Goal: Information Seeking & Learning: Learn about a topic

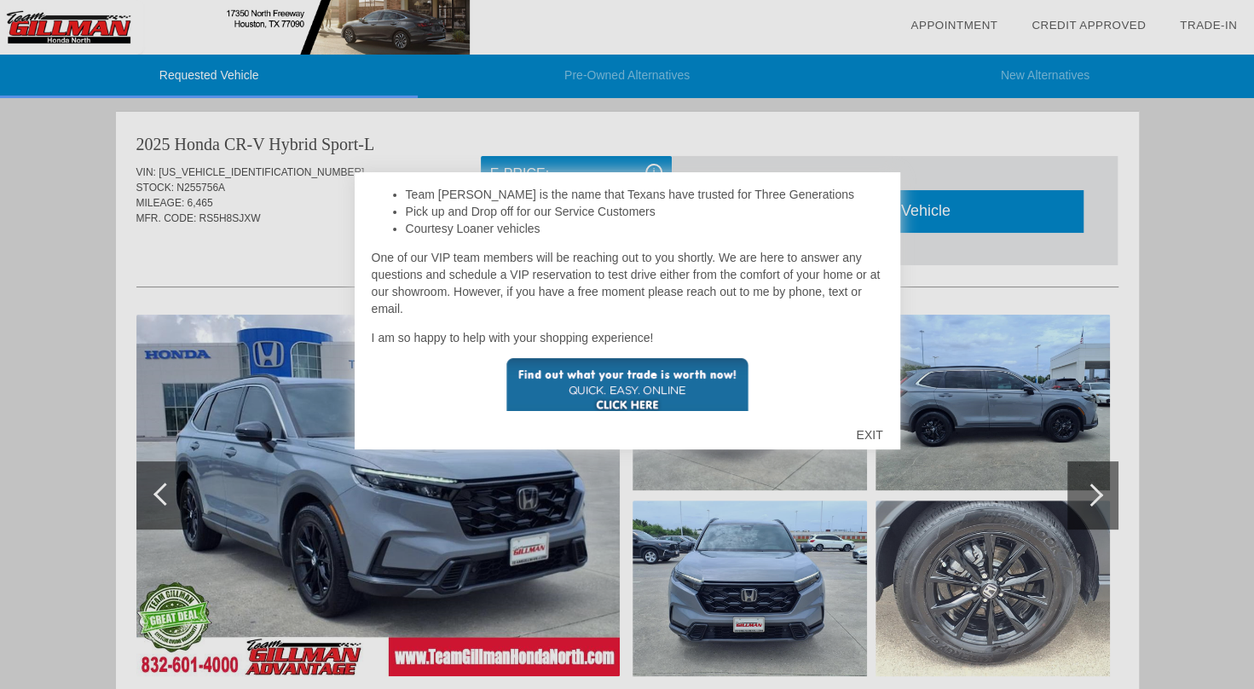
scroll to position [405, 0]
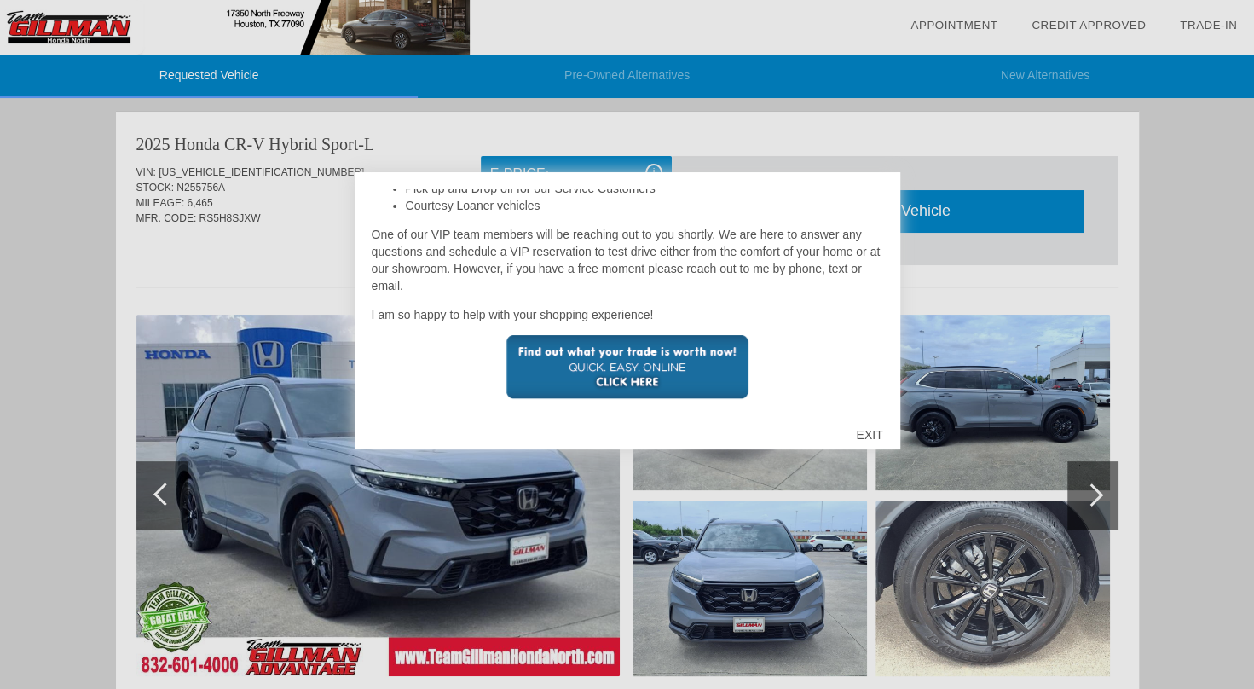
click at [864, 427] on div "EXIT" at bounding box center [869, 434] width 61 height 51
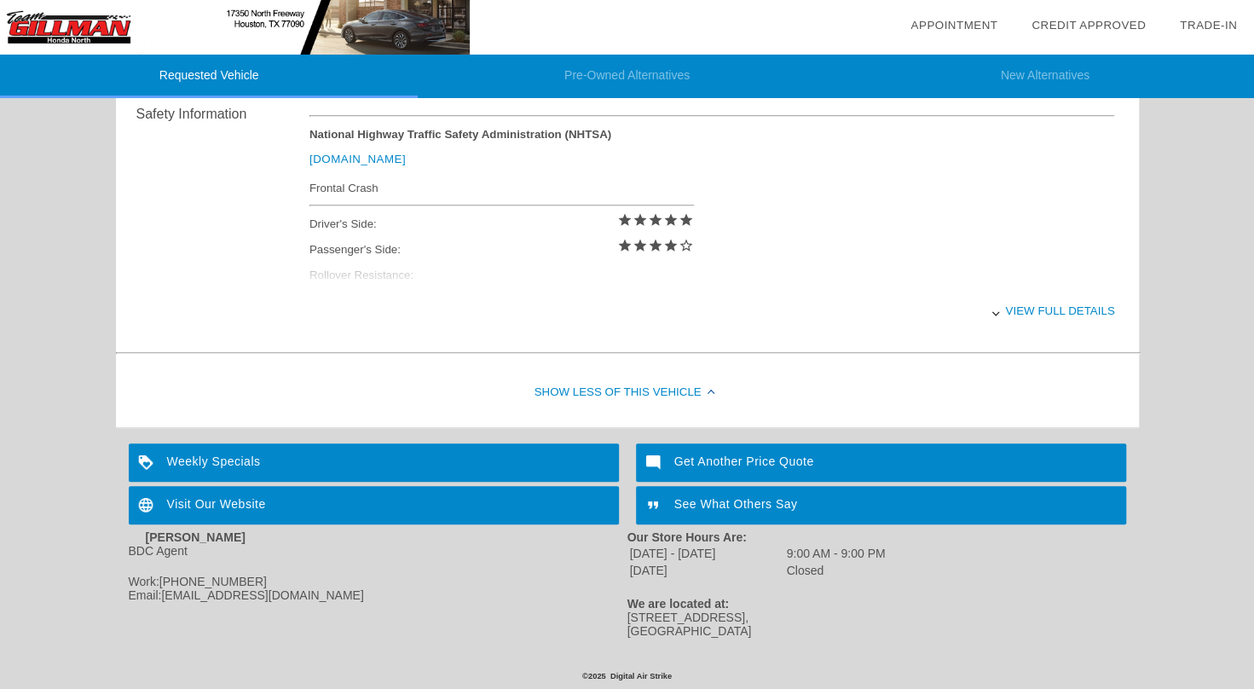
scroll to position [0, 0]
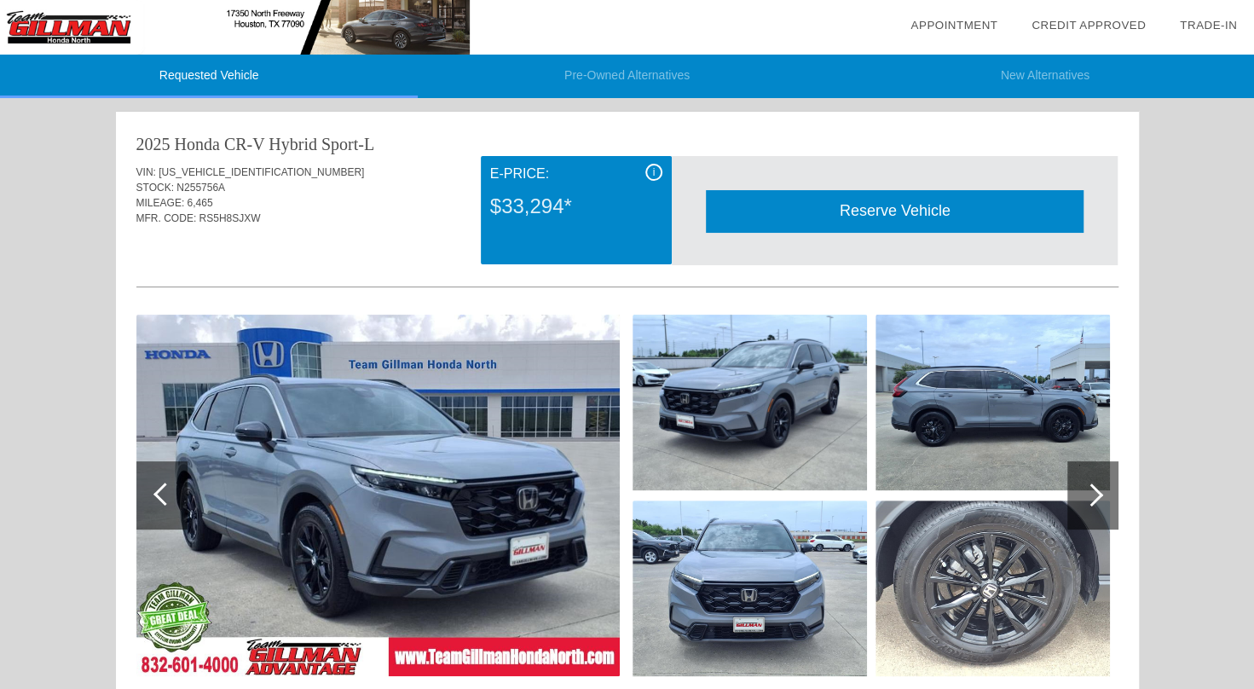
click at [455, 396] on img at bounding box center [377, 495] width 483 height 361
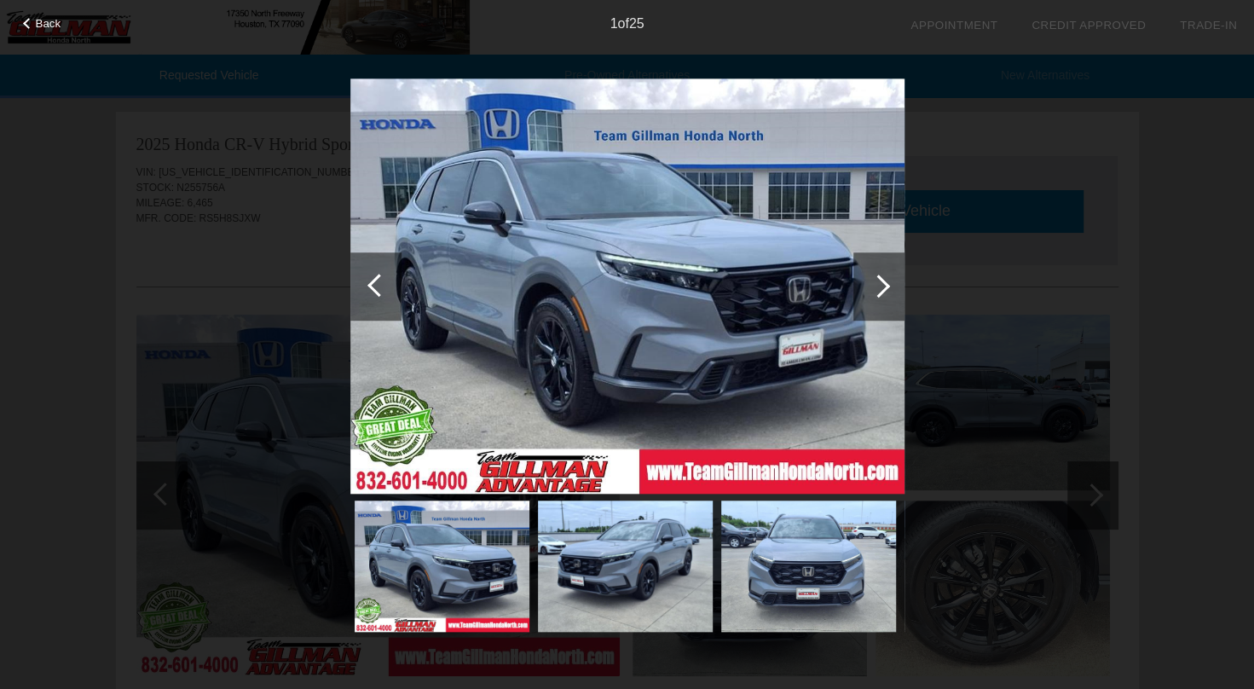
click at [878, 288] on div at bounding box center [878, 285] width 23 height 23
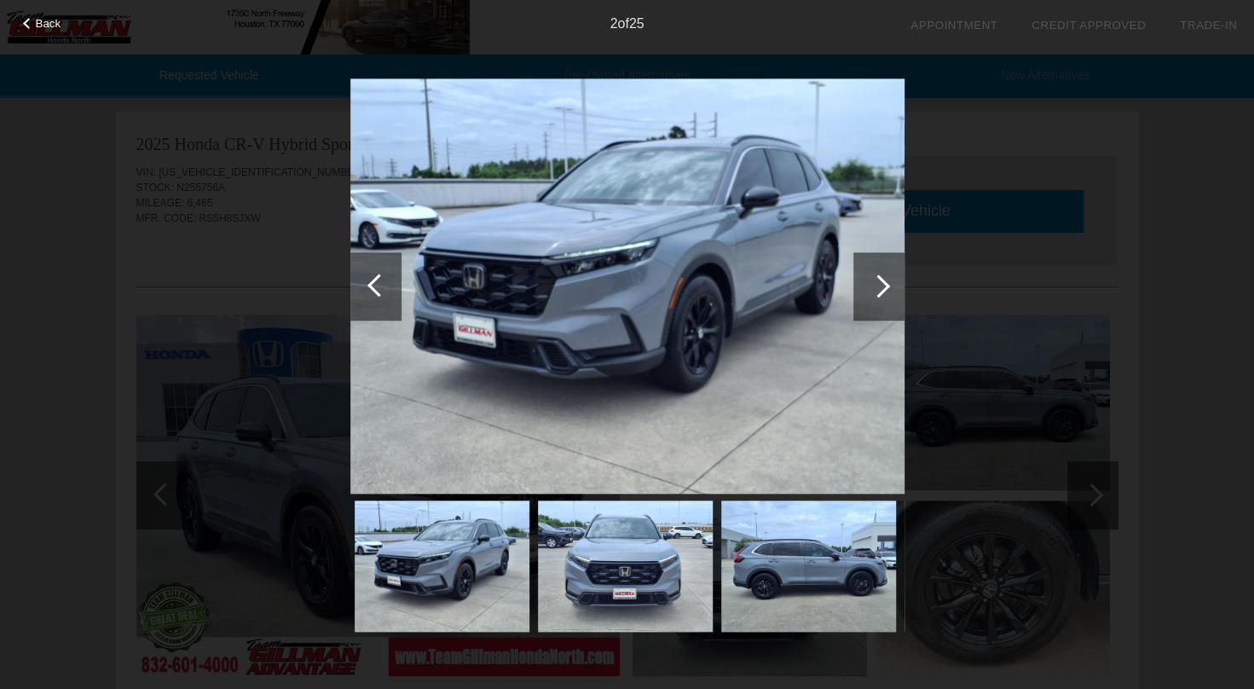
click at [878, 288] on div at bounding box center [878, 285] width 23 height 23
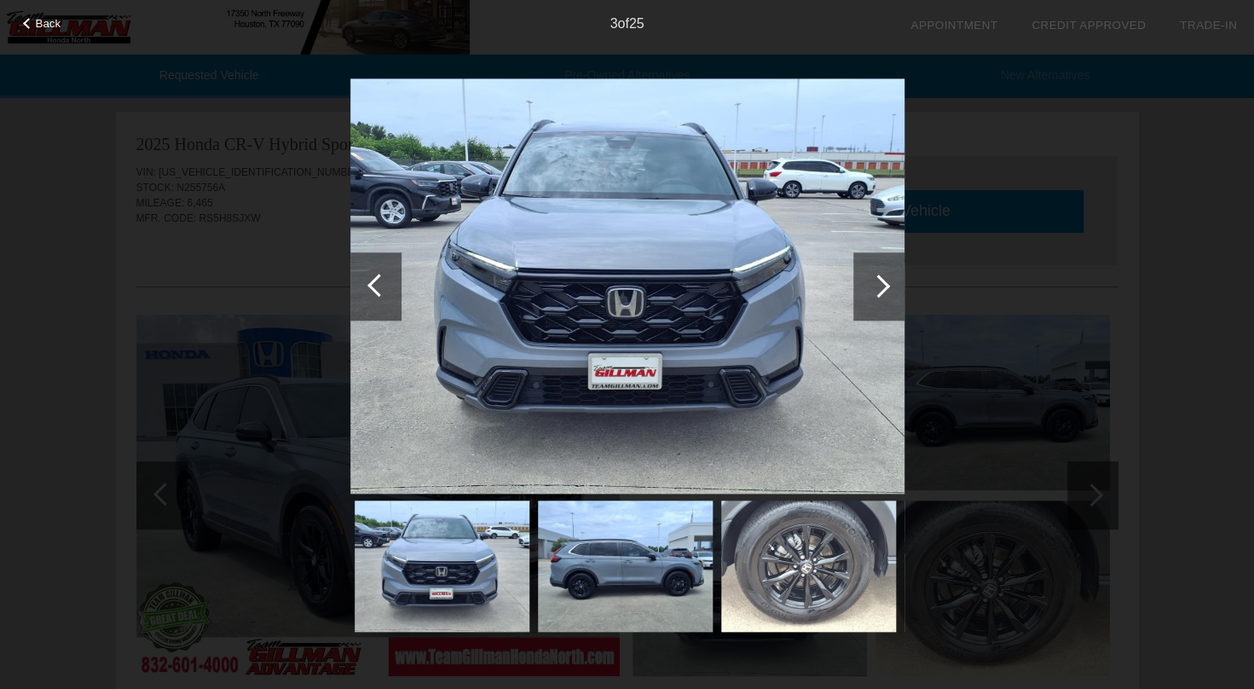
click at [878, 288] on div at bounding box center [878, 285] width 23 height 23
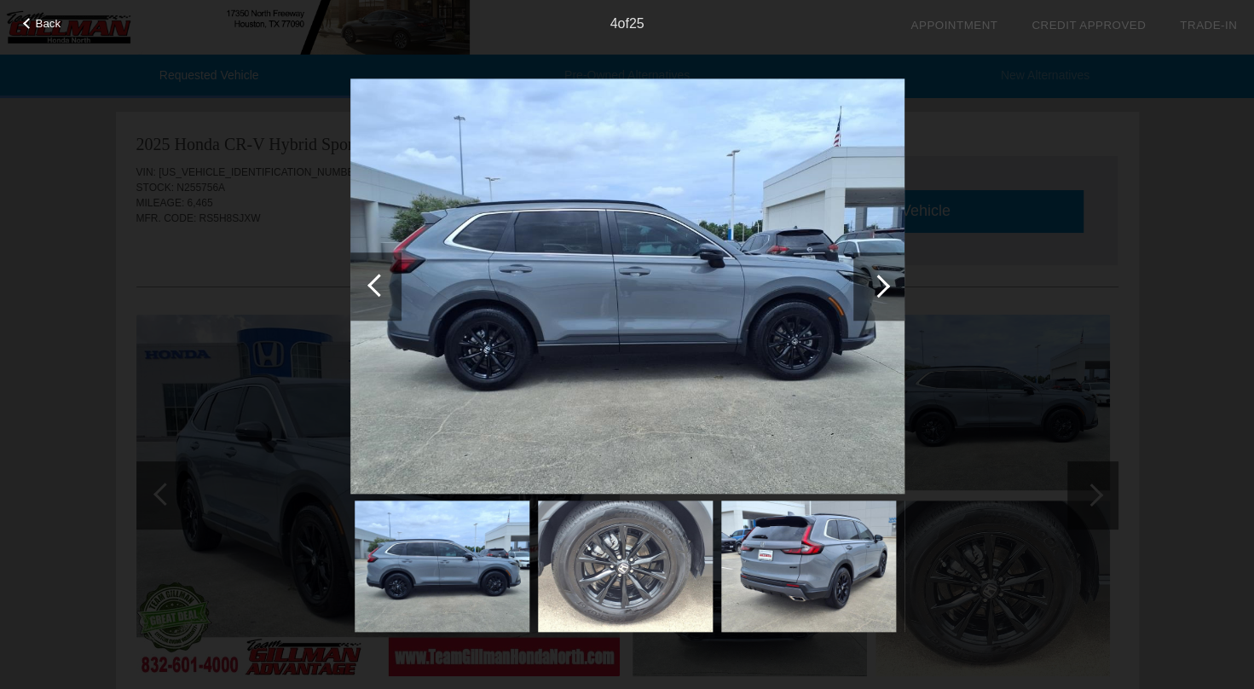
click at [878, 288] on div at bounding box center [878, 285] width 23 height 23
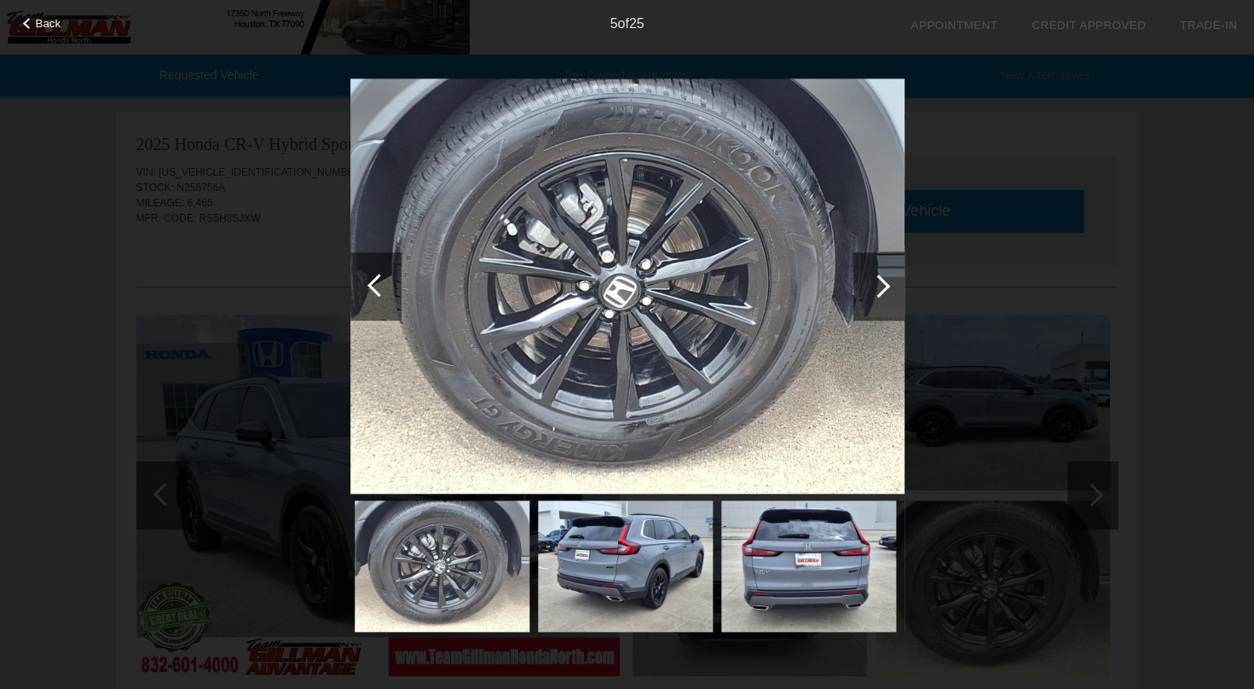
click at [878, 288] on div at bounding box center [878, 285] width 23 height 23
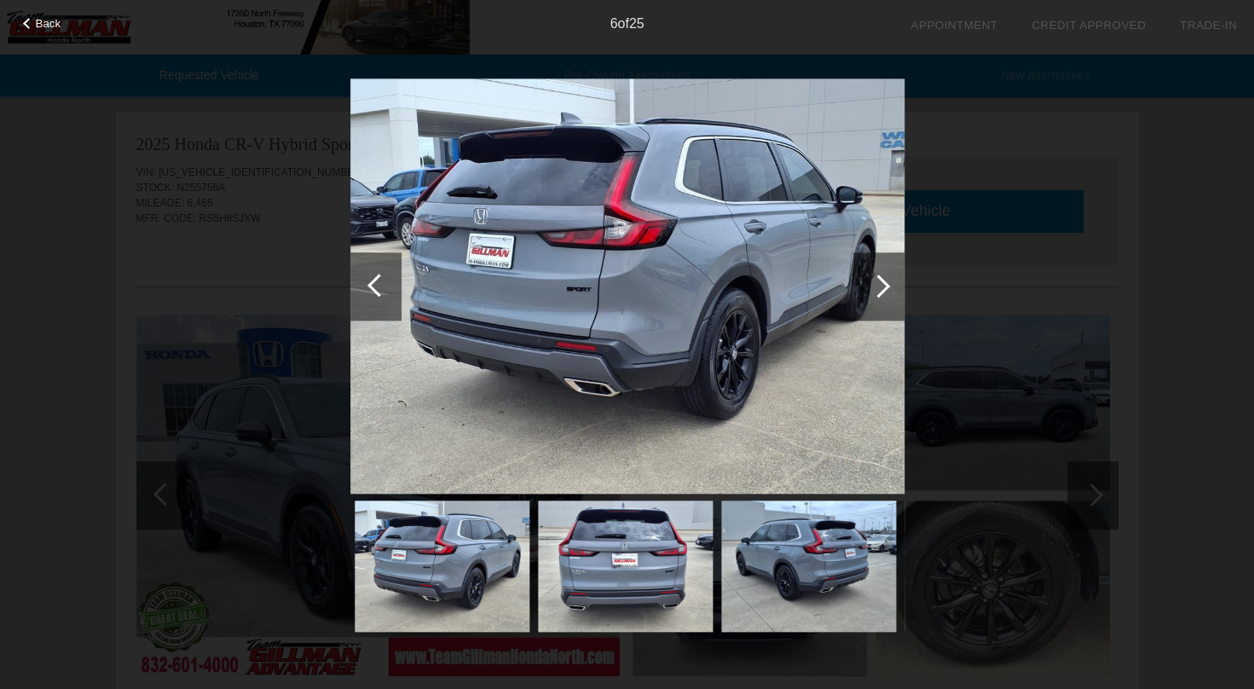
click at [878, 288] on div at bounding box center [878, 285] width 23 height 23
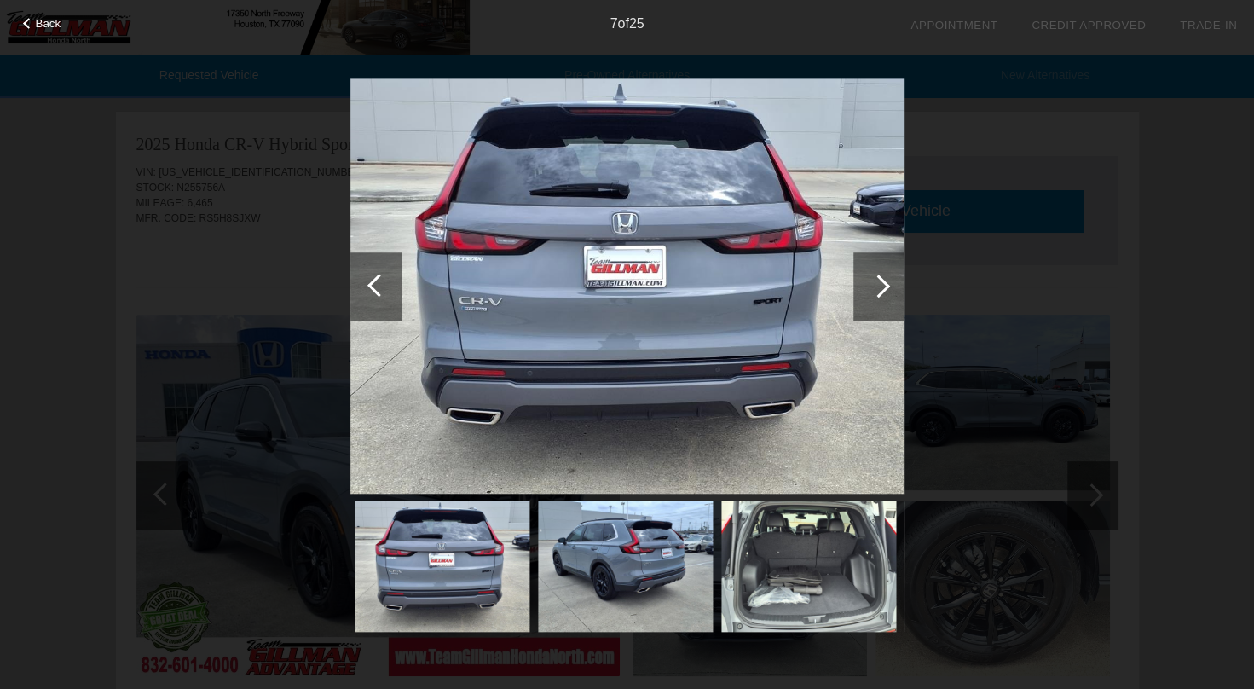
click at [878, 288] on div at bounding box center [878, 285] width 23 height 23
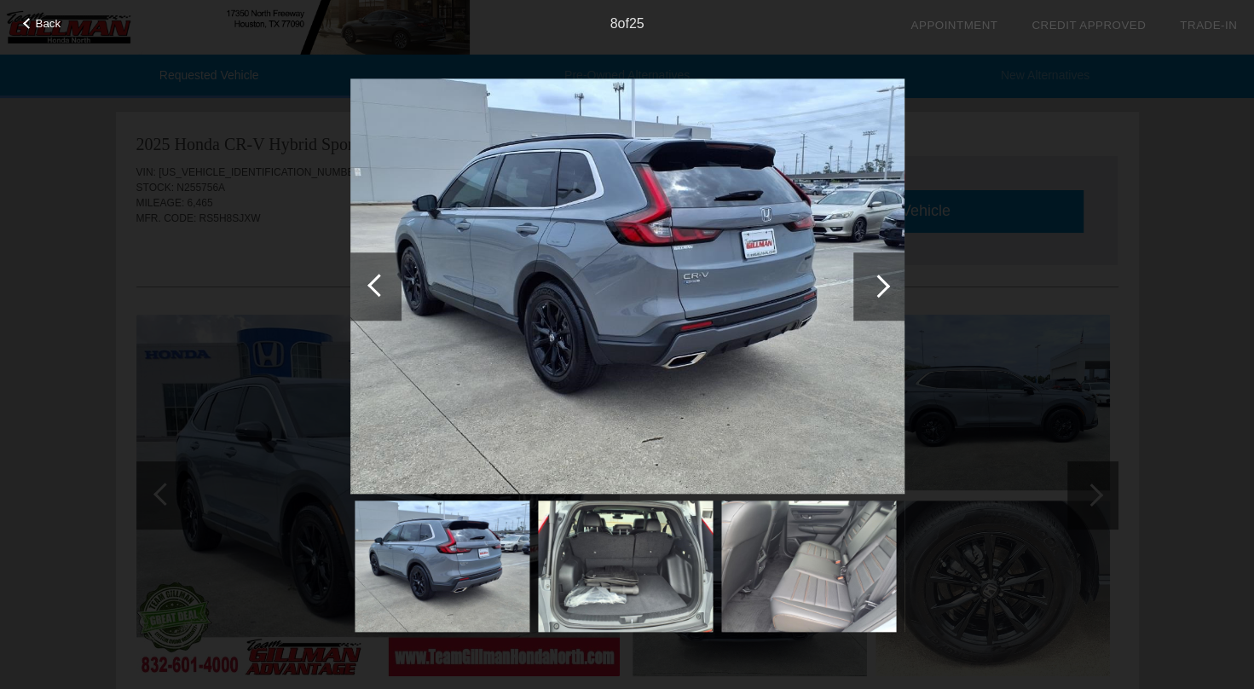
click at [878, 288] on div at bounding box center [878, 285] width 23 height 23
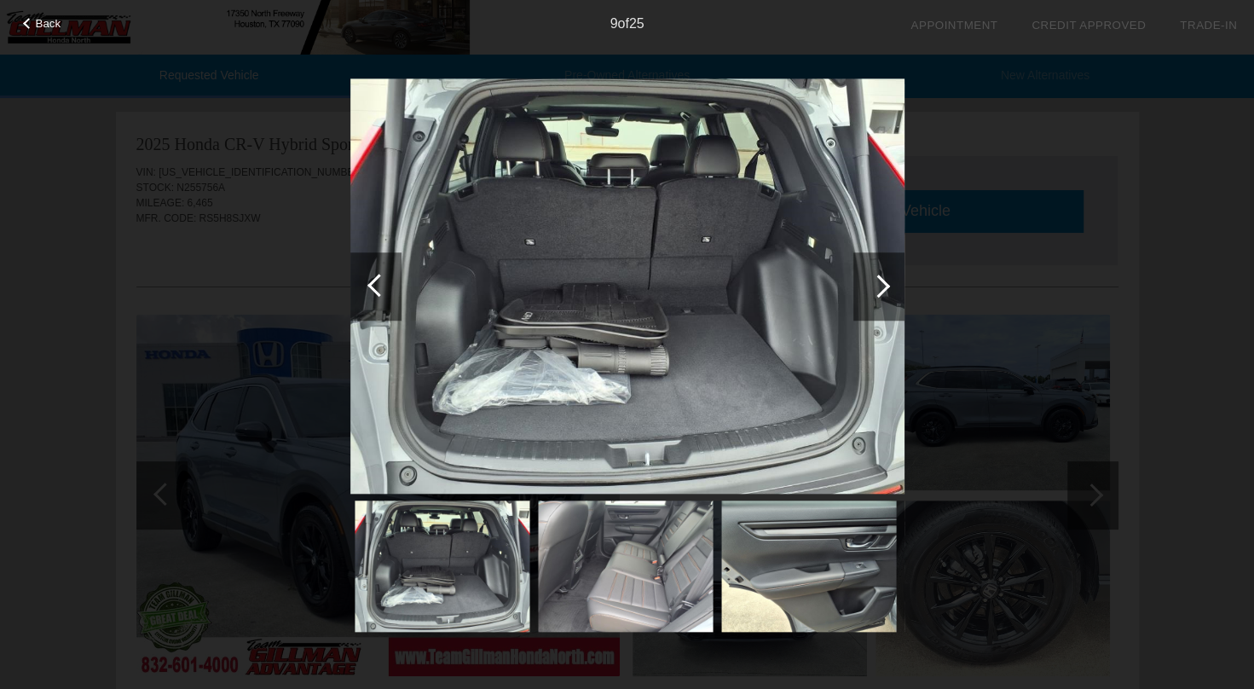
click at [878, 288] on div at bounding box center [878, 285] width 23 height 23
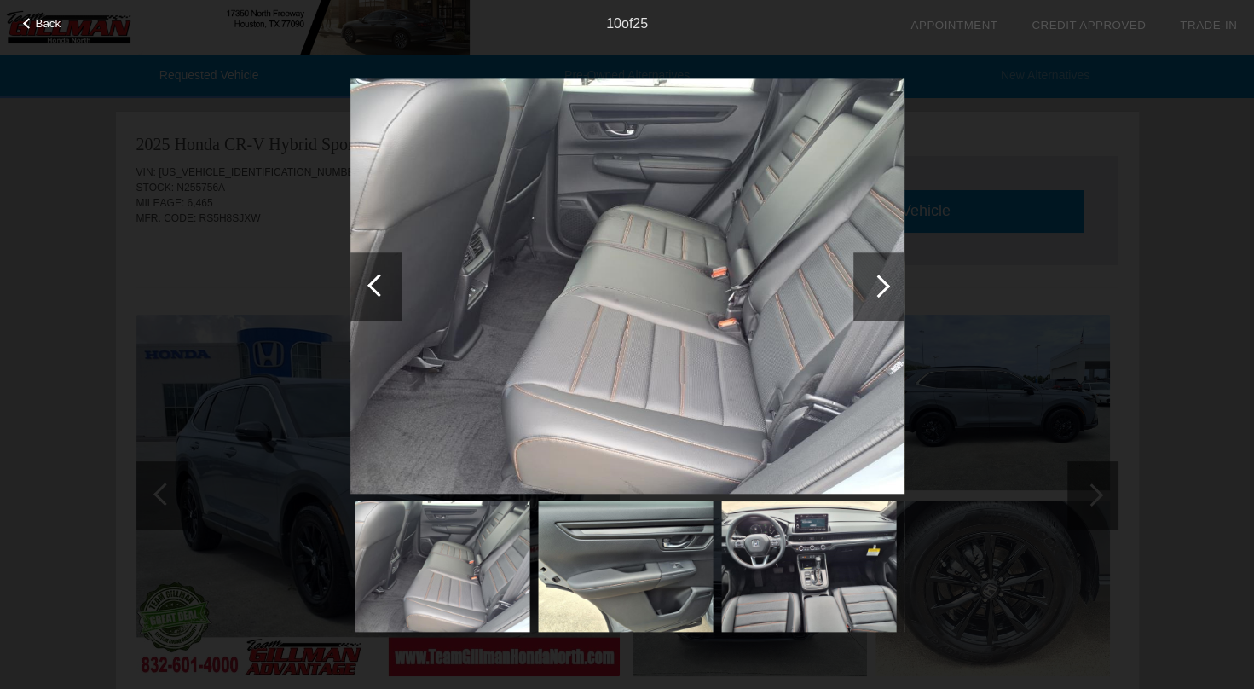
click at [878, 288] on div at bounding box center [878, 285] width 23 height 23
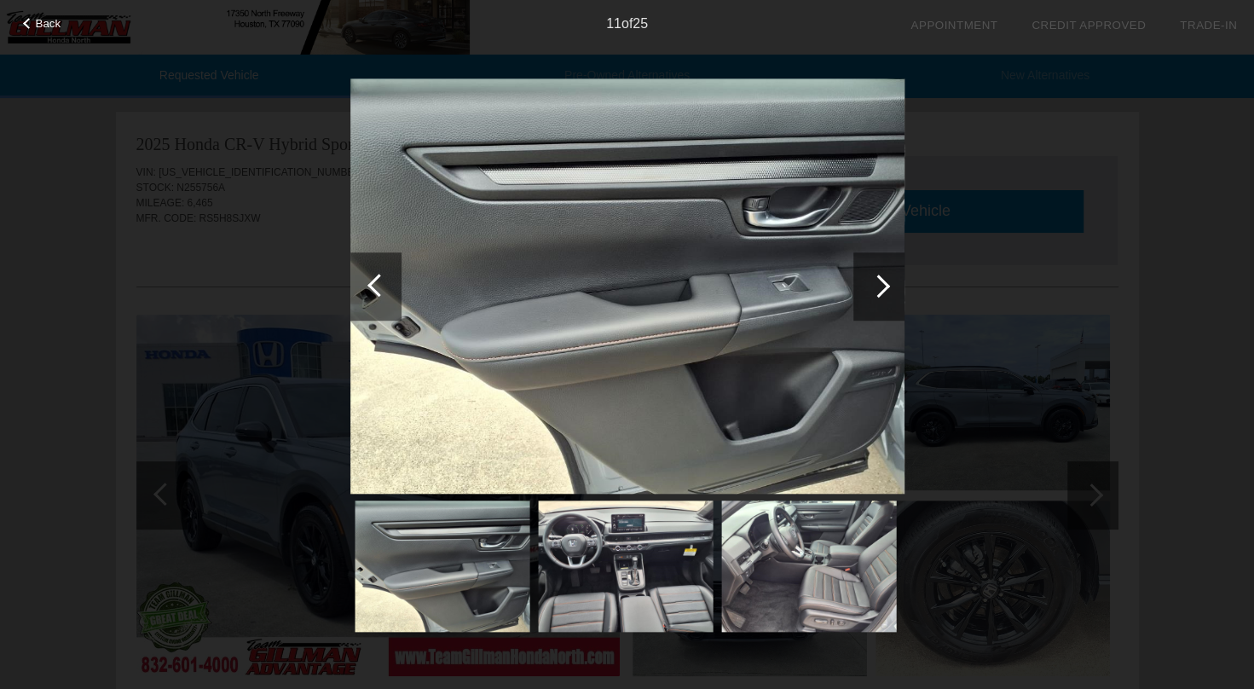
click at [878, 288] on div at bounding box center [878, 285] width 23 height 23
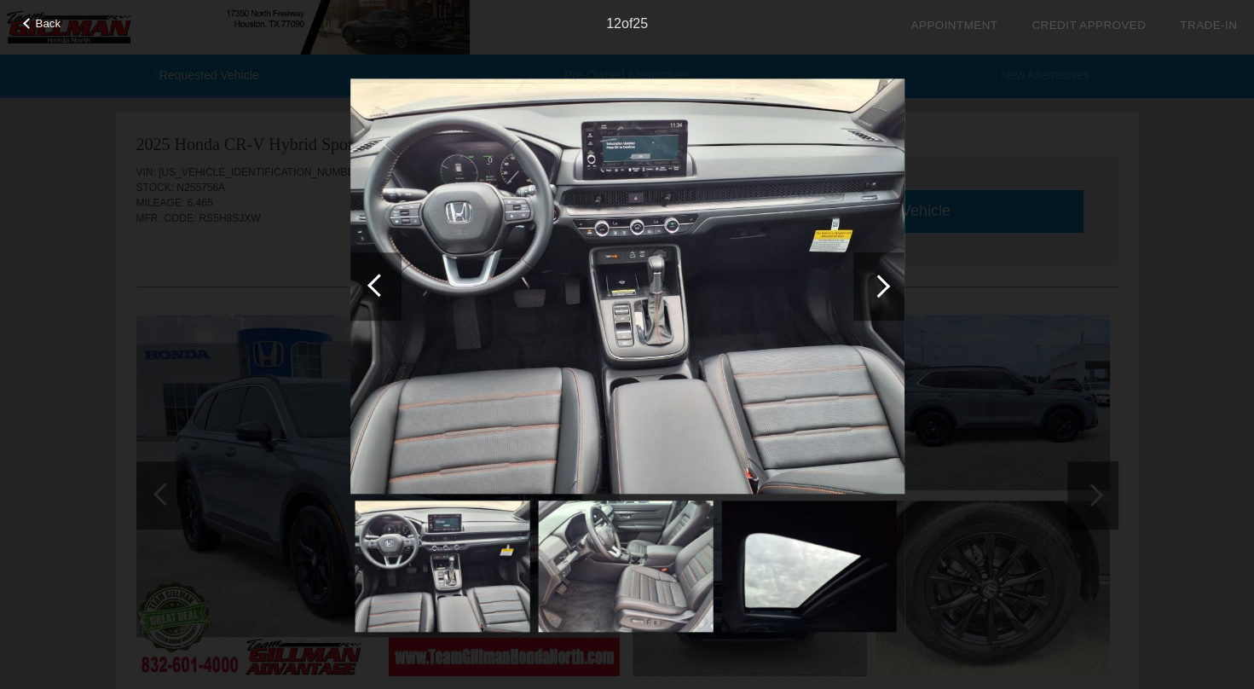
click at [878, 288] on div at bounding box center [878, 285] width 23 height 23
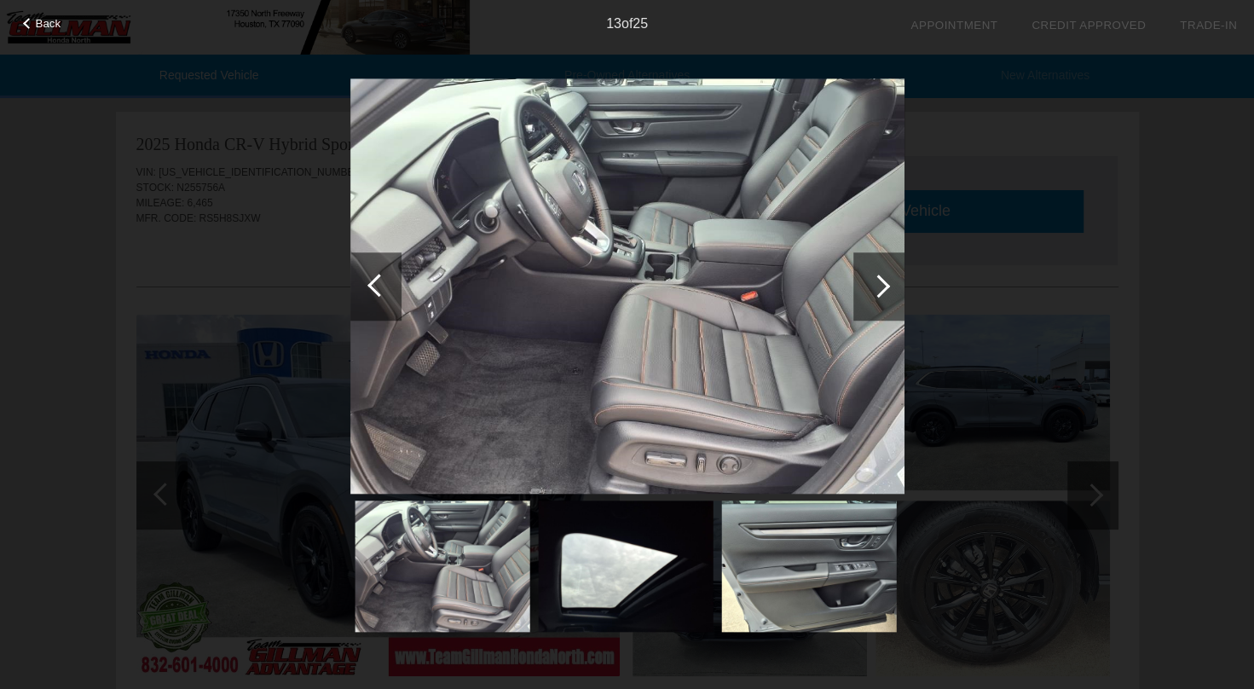
click at [878, 288] on div at bounding box center [878, 285] width 23 height 23
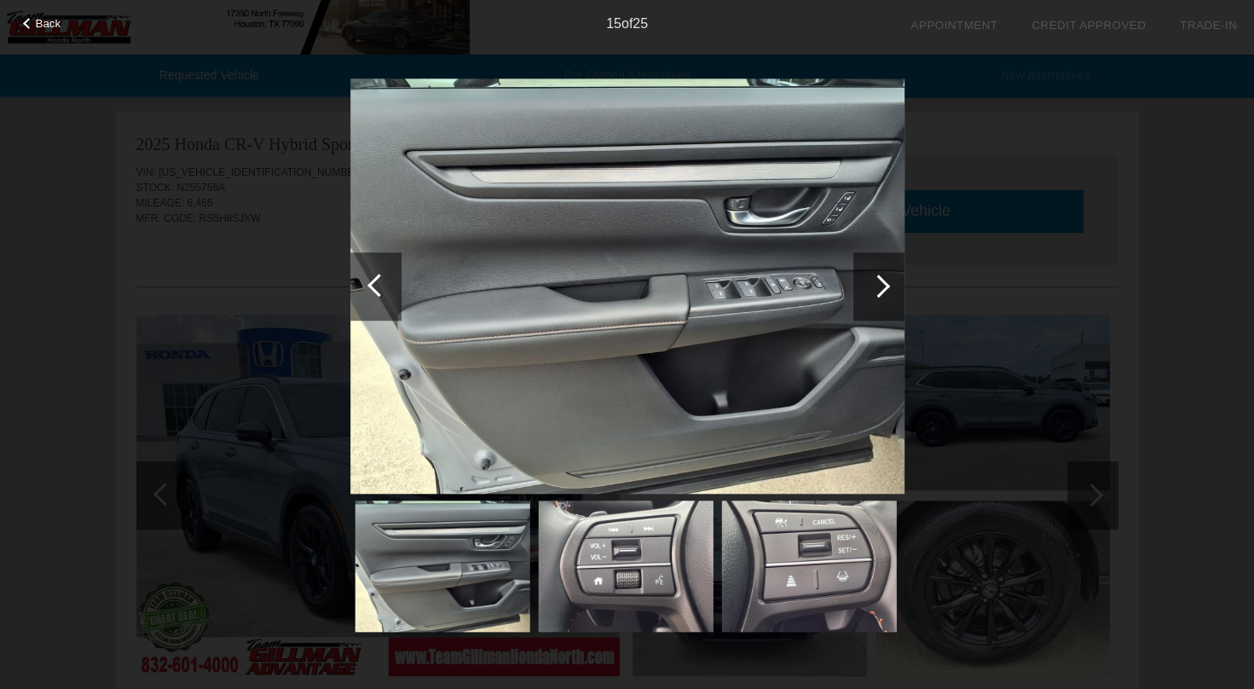
click at [878, 288] on div at bounding box center [878, 285] width 23 height 23
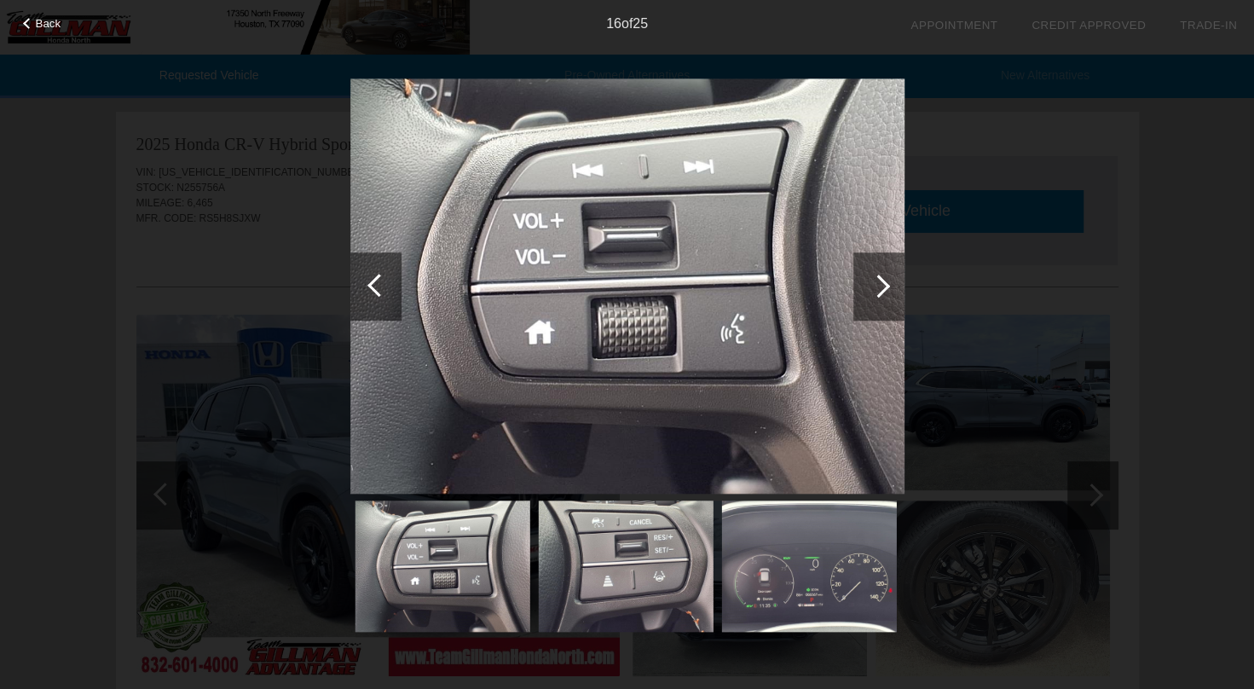
click at [878, 288] on div at bounding box center [878, 285] width 23 height 23
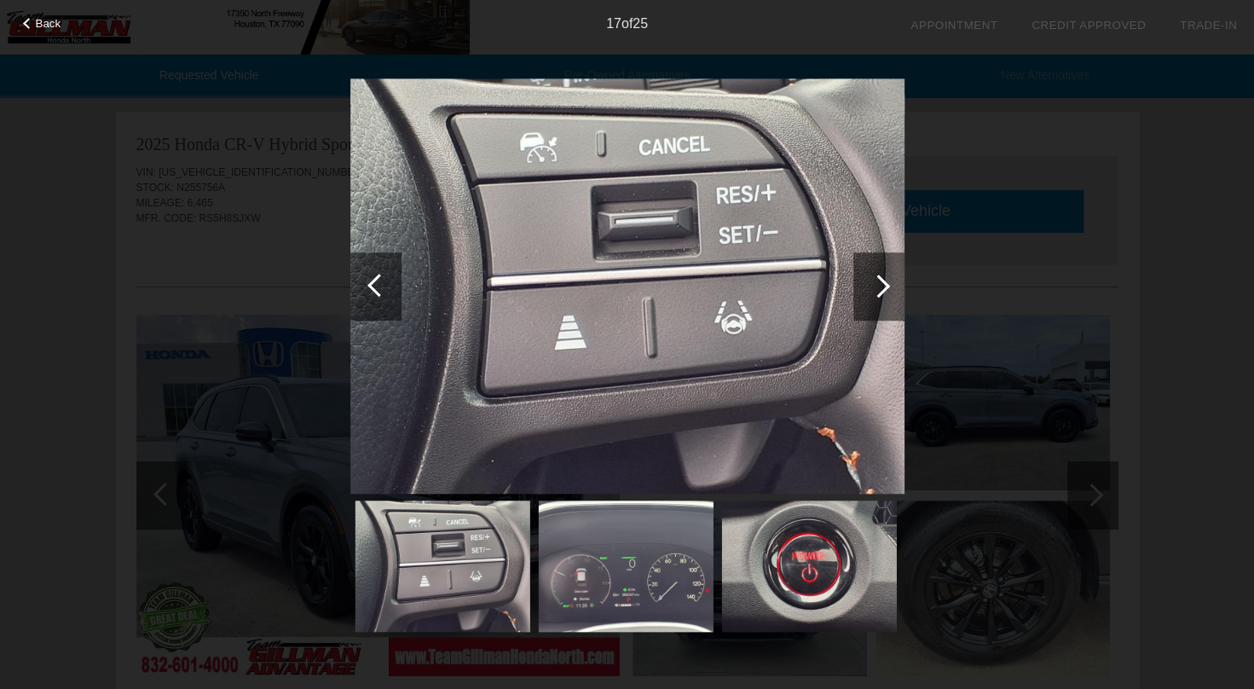
click at [878, 288] on div at bounding box center [878, 285] width 23 height 23
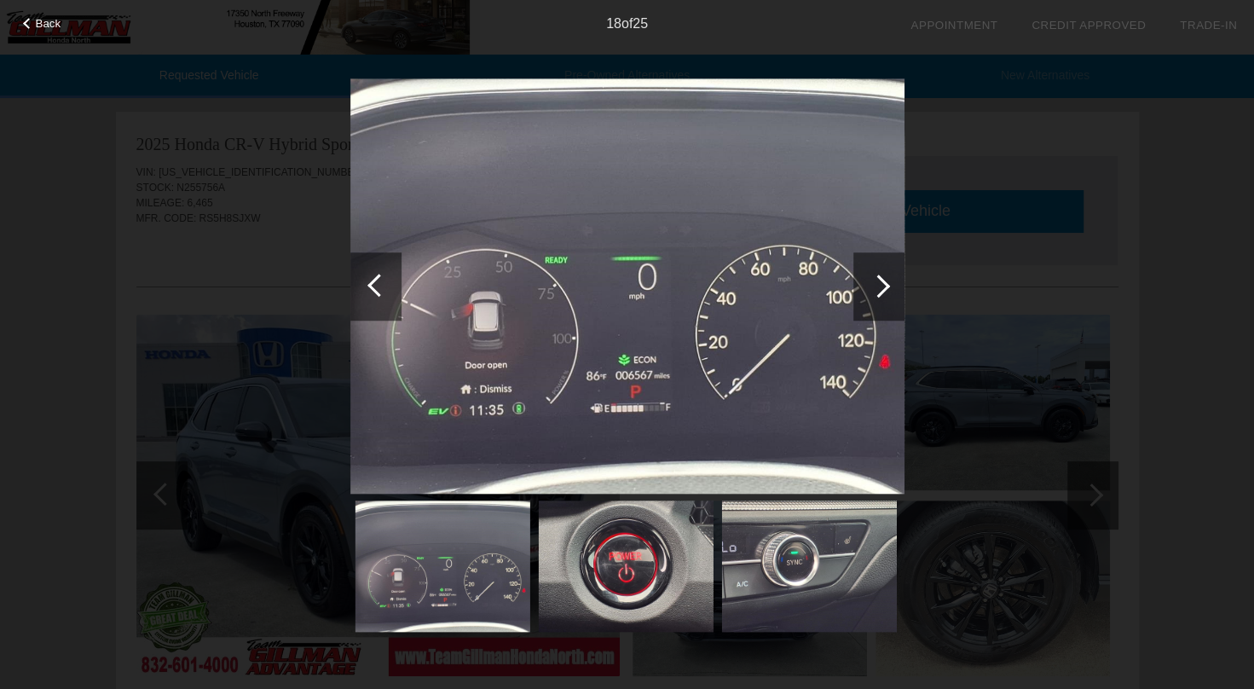
click at [878, 288] on div at bounding box center [878, 285] width 23 height 23
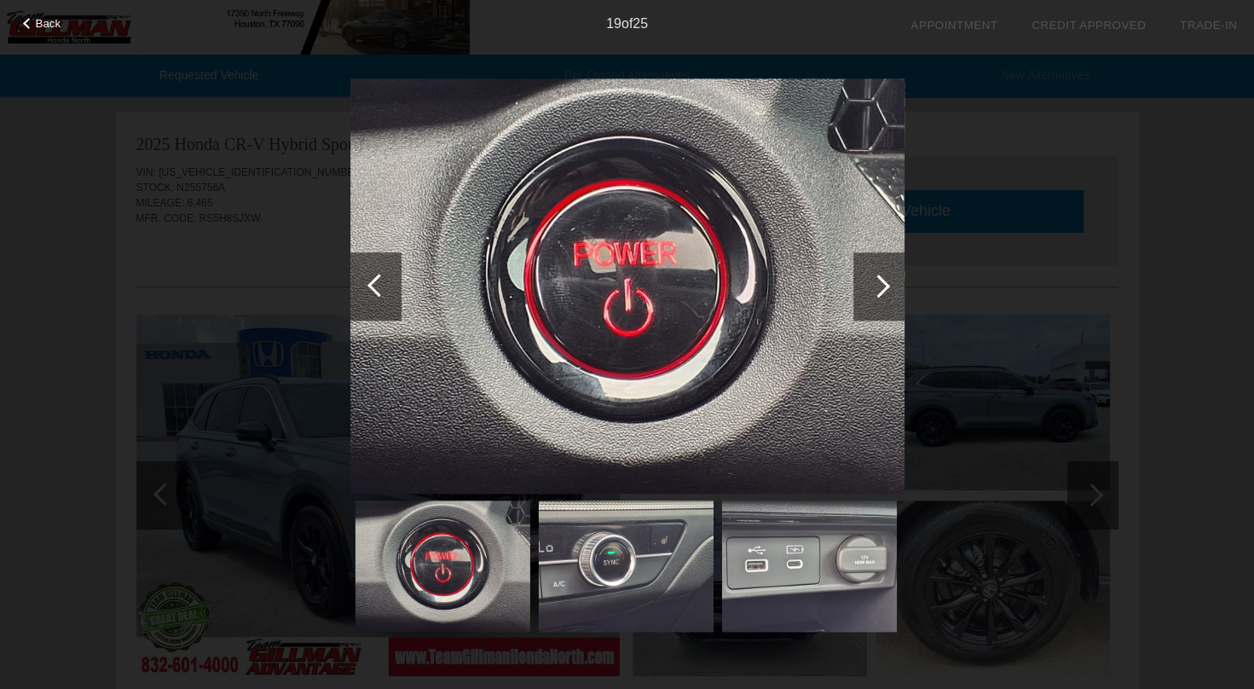
click at [878, 288] on div at bounding box center [878, 285] width 23 height 23
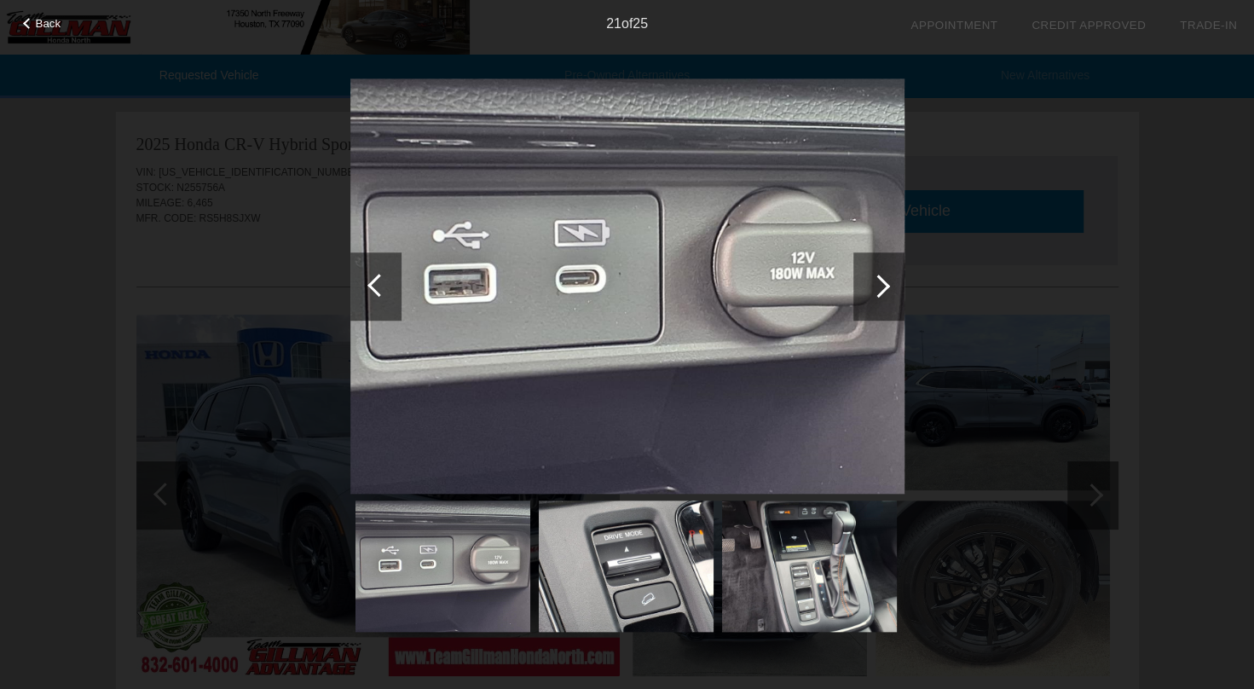
click at [878, 288] on div at bounding box center [878, 285] width 23 height 23
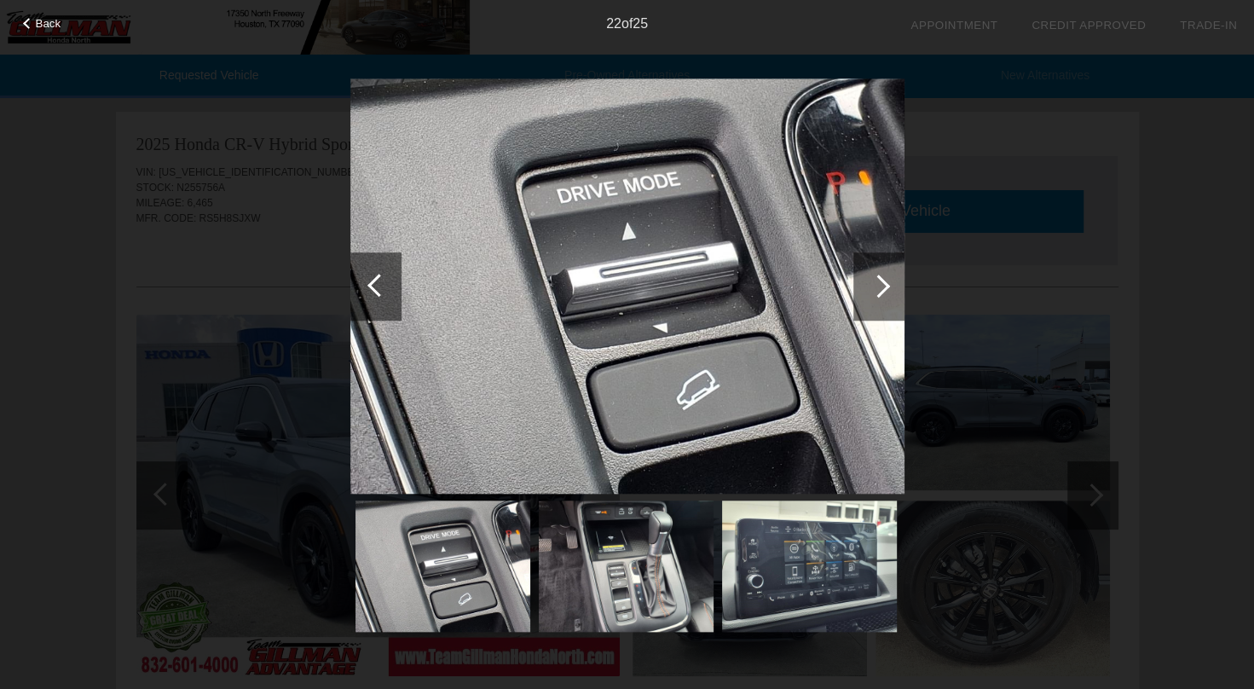
click at [878, 288] on div at bounding box center [878, 285] width 23 height 23
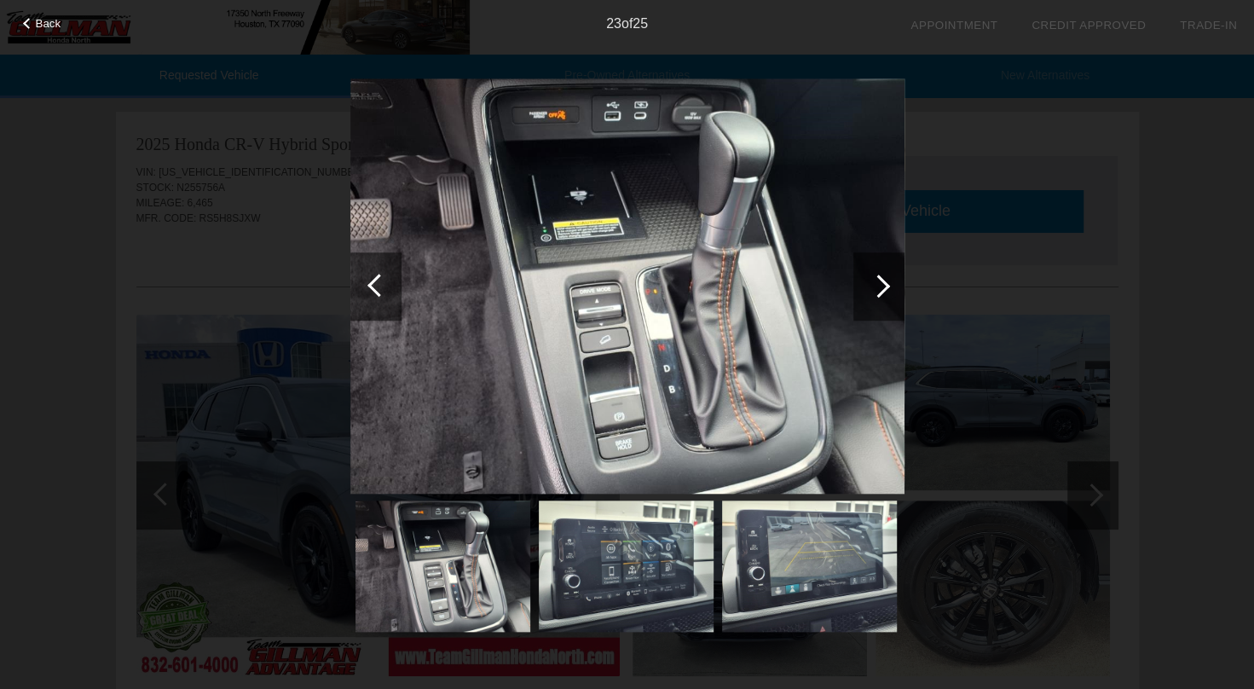
click at [878, 288] on div at bounding box center [878, 285] width 23 height 23
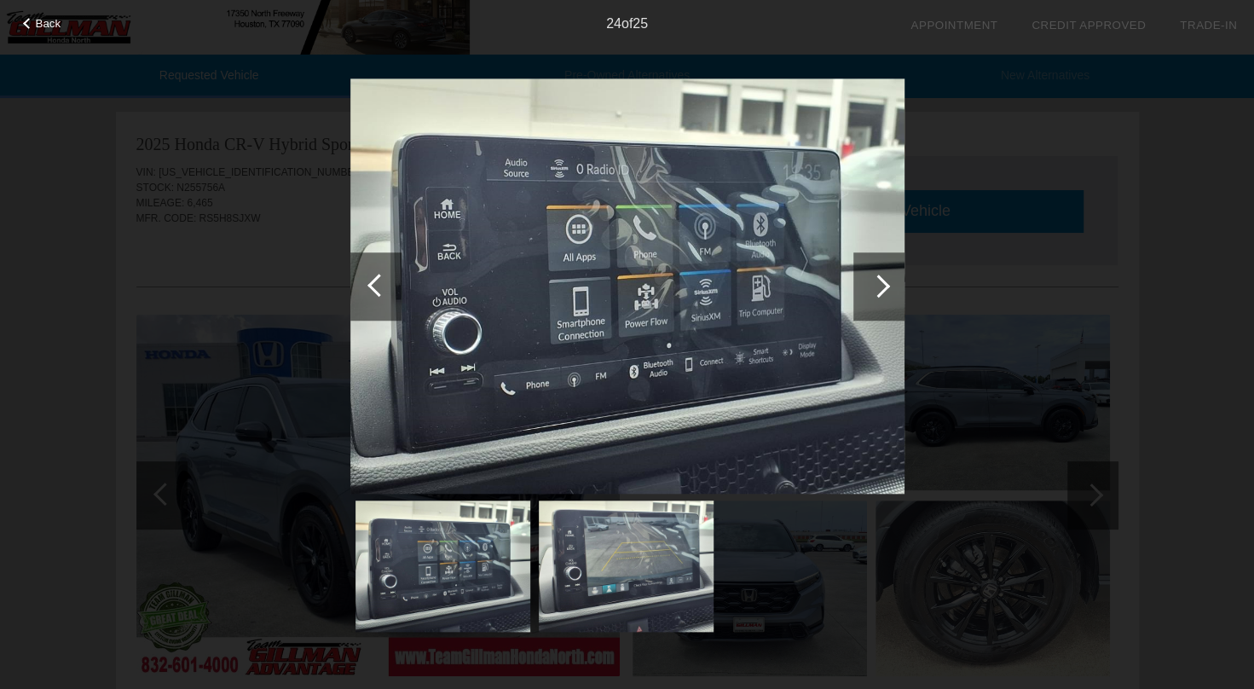
click at [878, 288] on div at bounding box center [878, 285] width 23 height 23
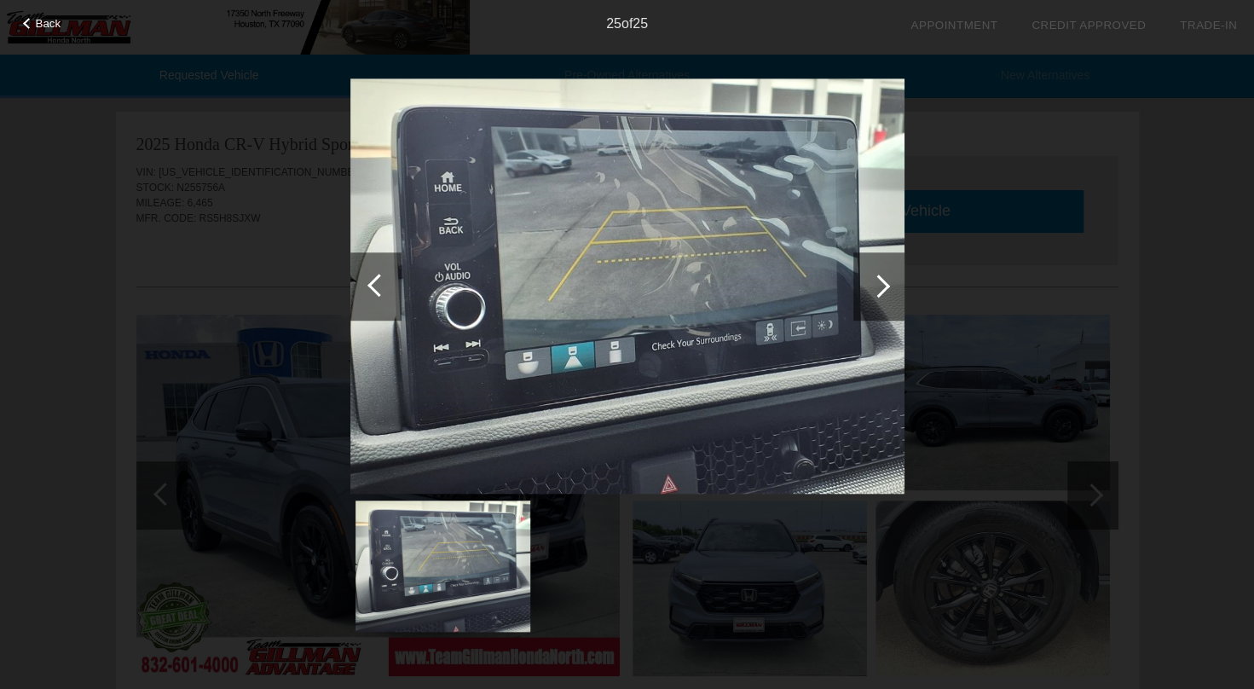
click at [878, 288] on div at bounding box center [878, 285] width 23 height 23
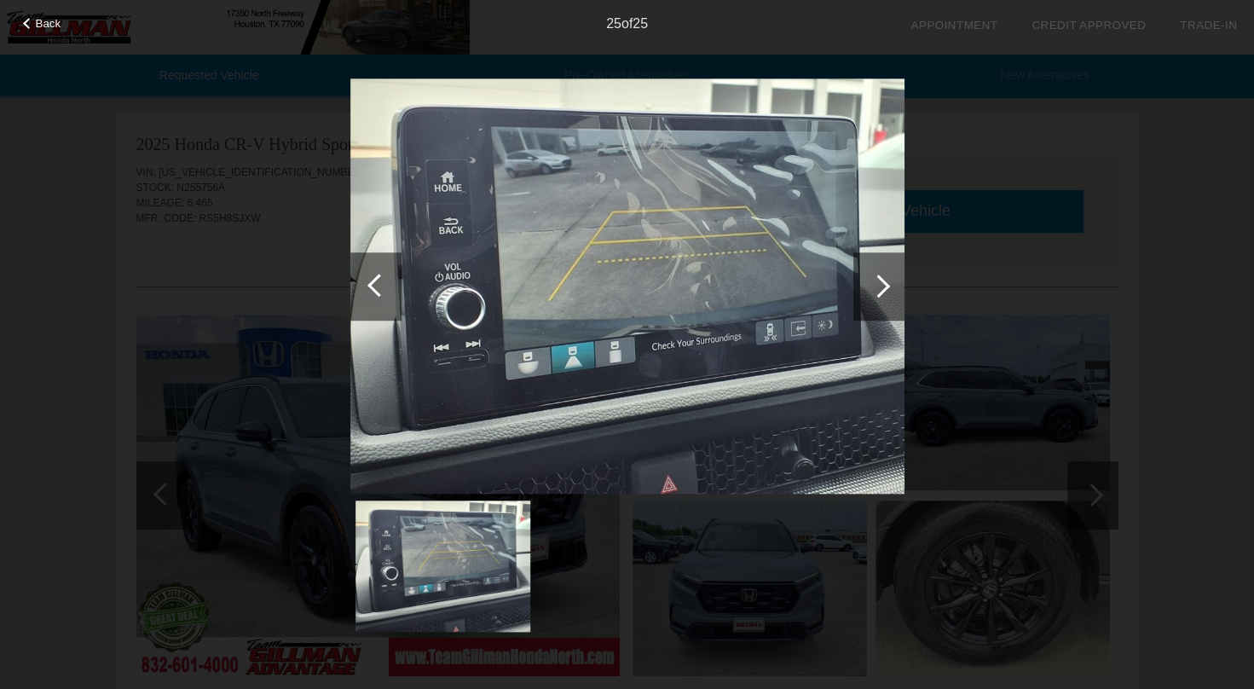
click at [49, 17] on span "Back" at bounding box center [49, 23] width 26 height 13
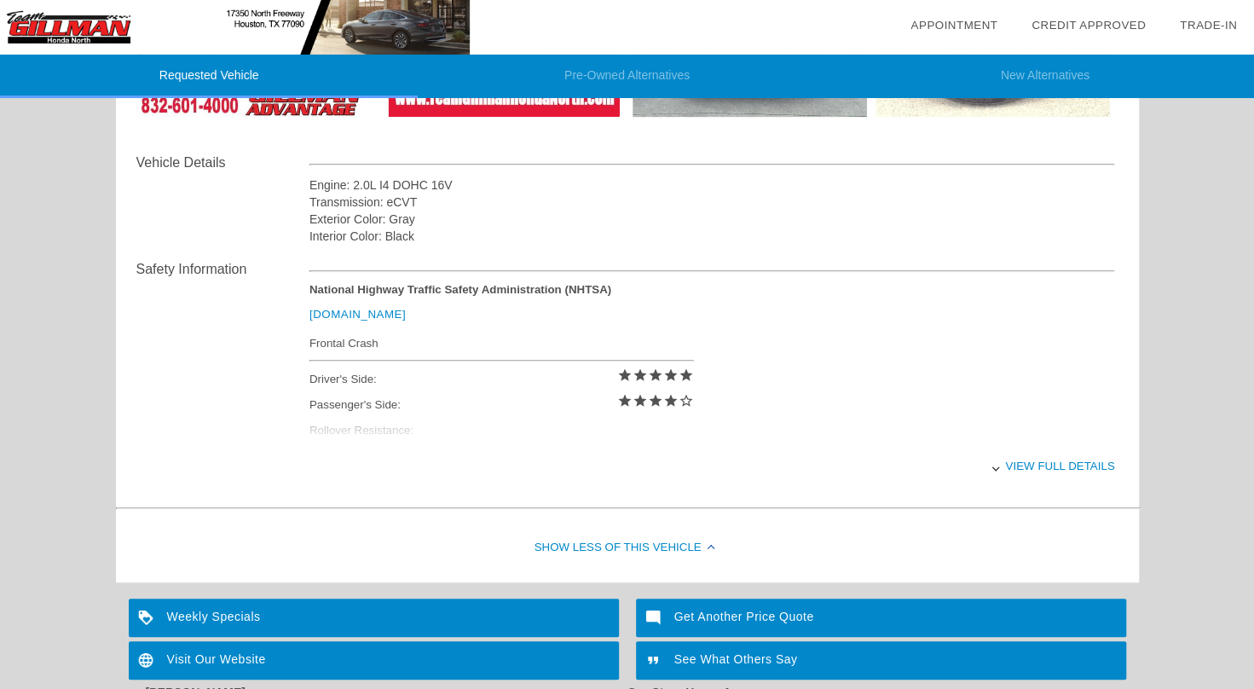
scroll to position [563, 0]
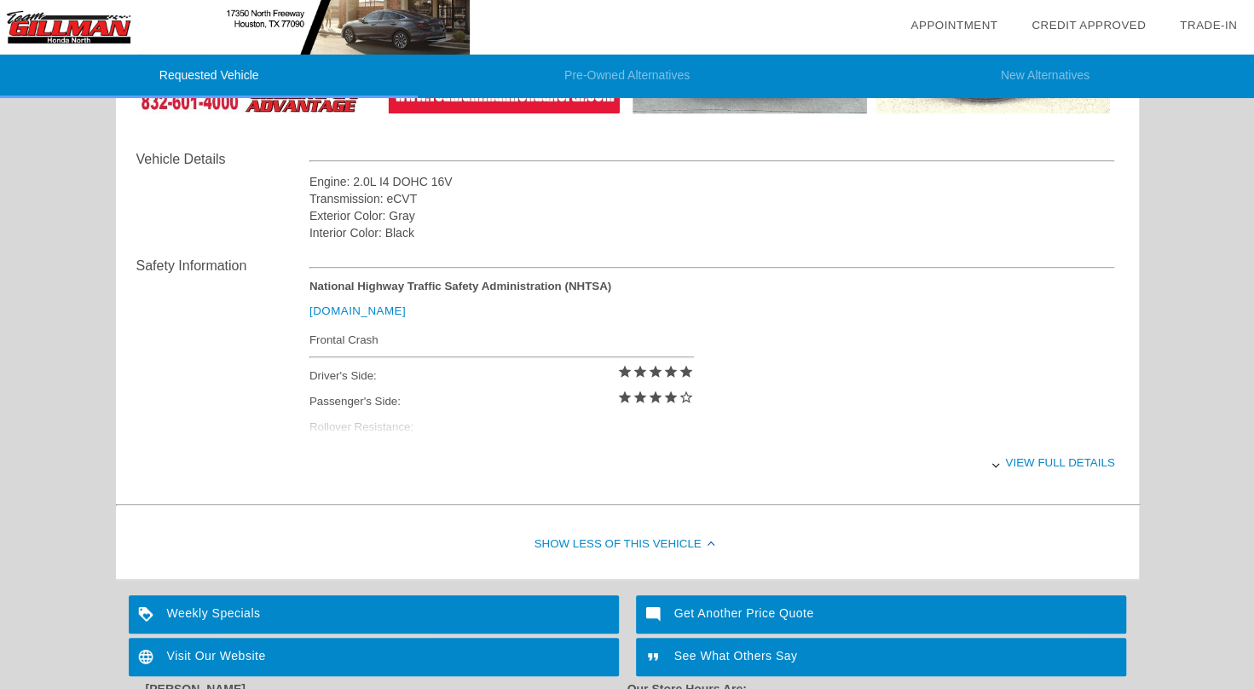
click at [622, 534] on div "Show Less of this Vehicle" at bounding box center [627, 545] width 1023 height 68
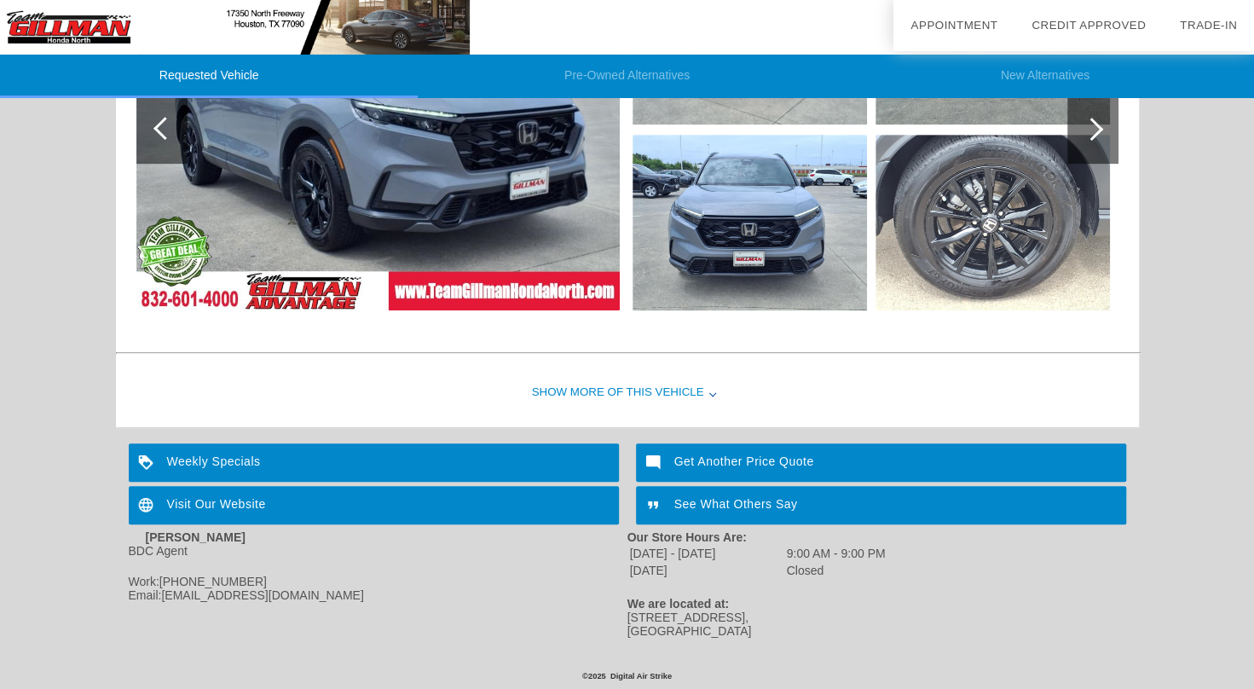
click at [614, 386] on div "Show More of this Vehicle" at bounding box center [627, 393] width 1023 height 68
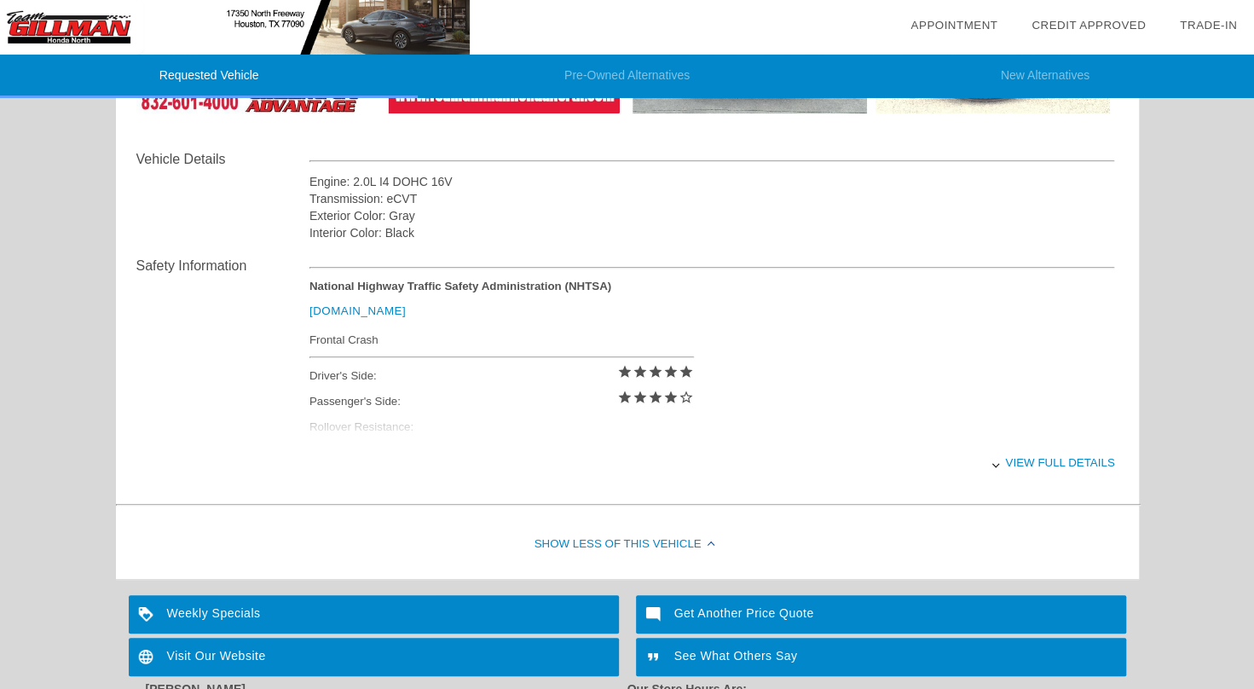
click at [458, 612] on div "Weekly Specials" at bounding box center [374, 614] width 490 height 38
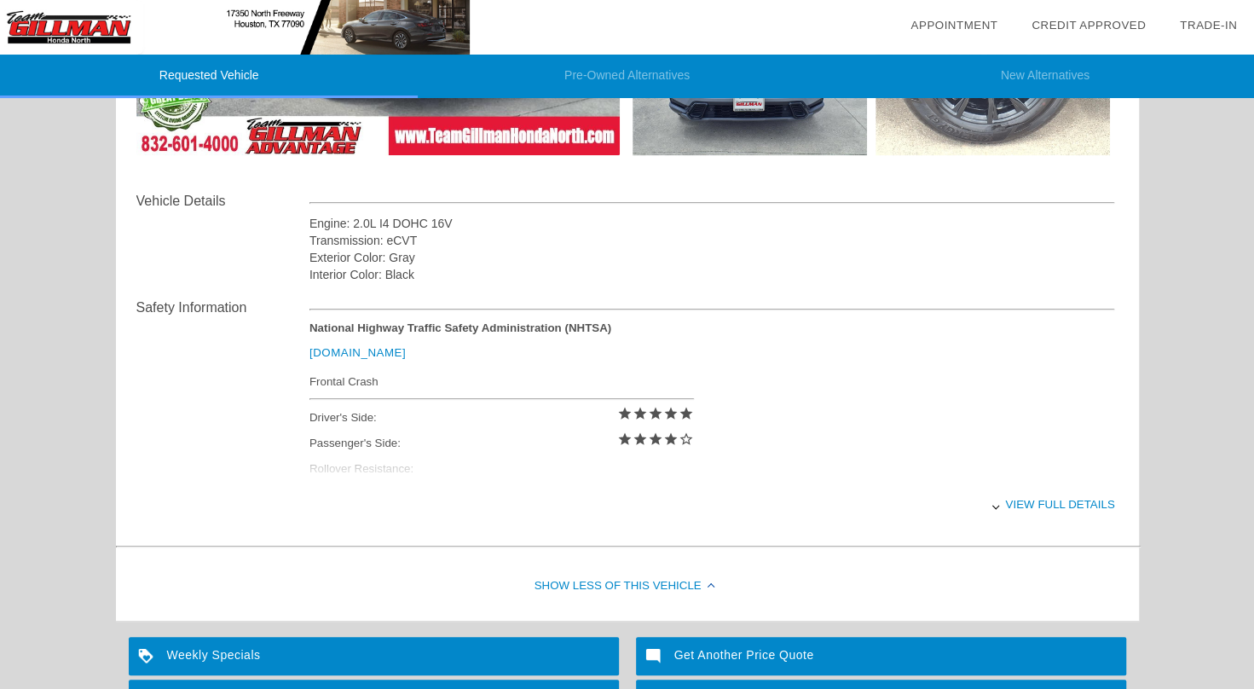
scroll to position [513, 0]
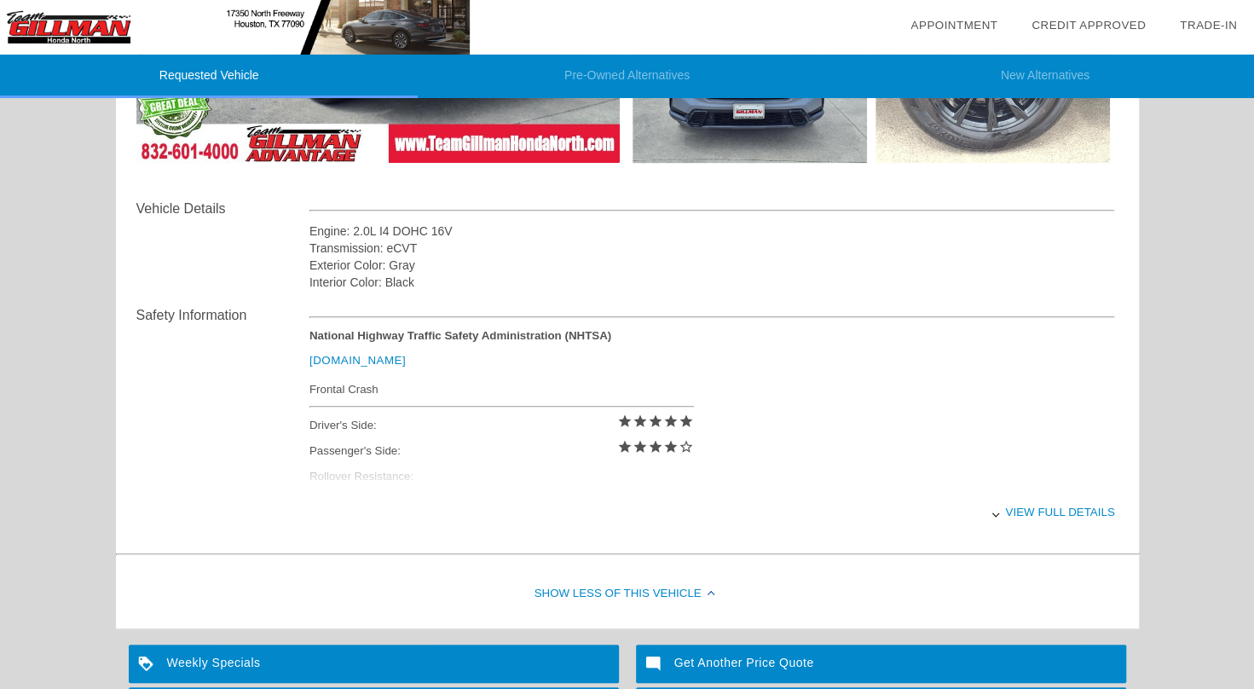
click at [1049, 506] on div "View full details" at bounding box center [712, 512] width 806 height 42
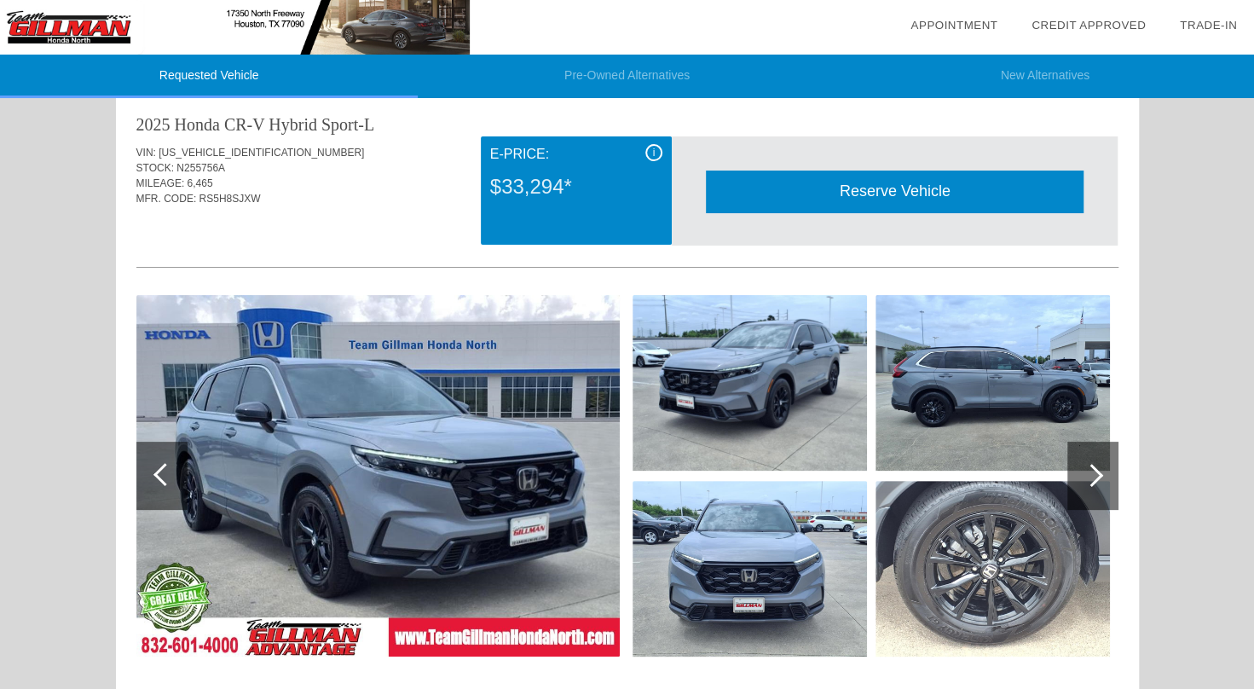
scroll to position [0, 0]
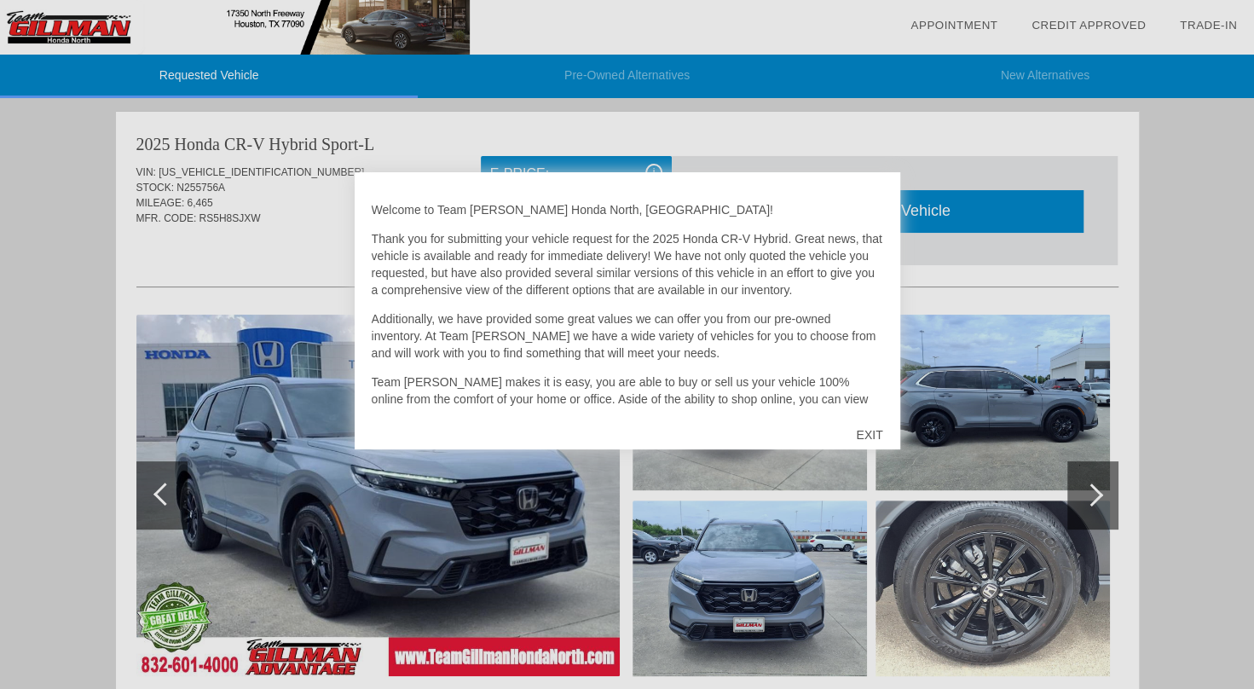
scroll to position [405, 0]
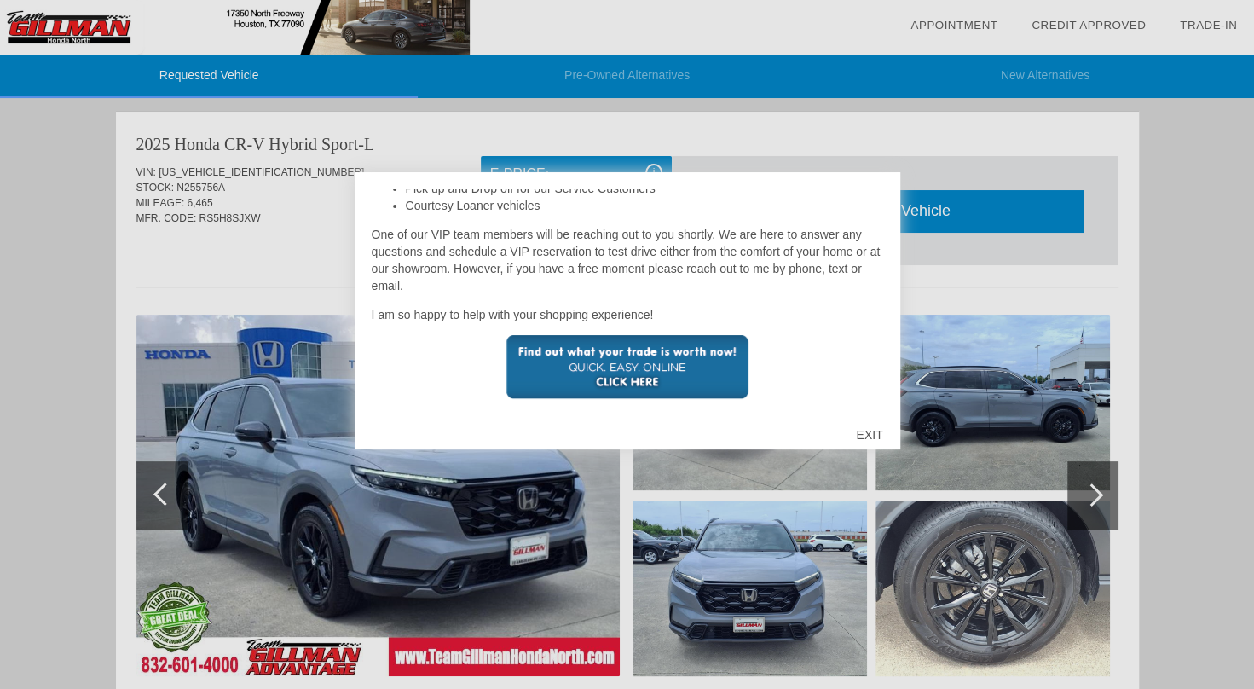
click at [586, 360] on img at bounding box center [627, 367] width 242 height 64
click at [877, 426] on div "EXIT" at bounding box center [869, 434] width 61 height 51
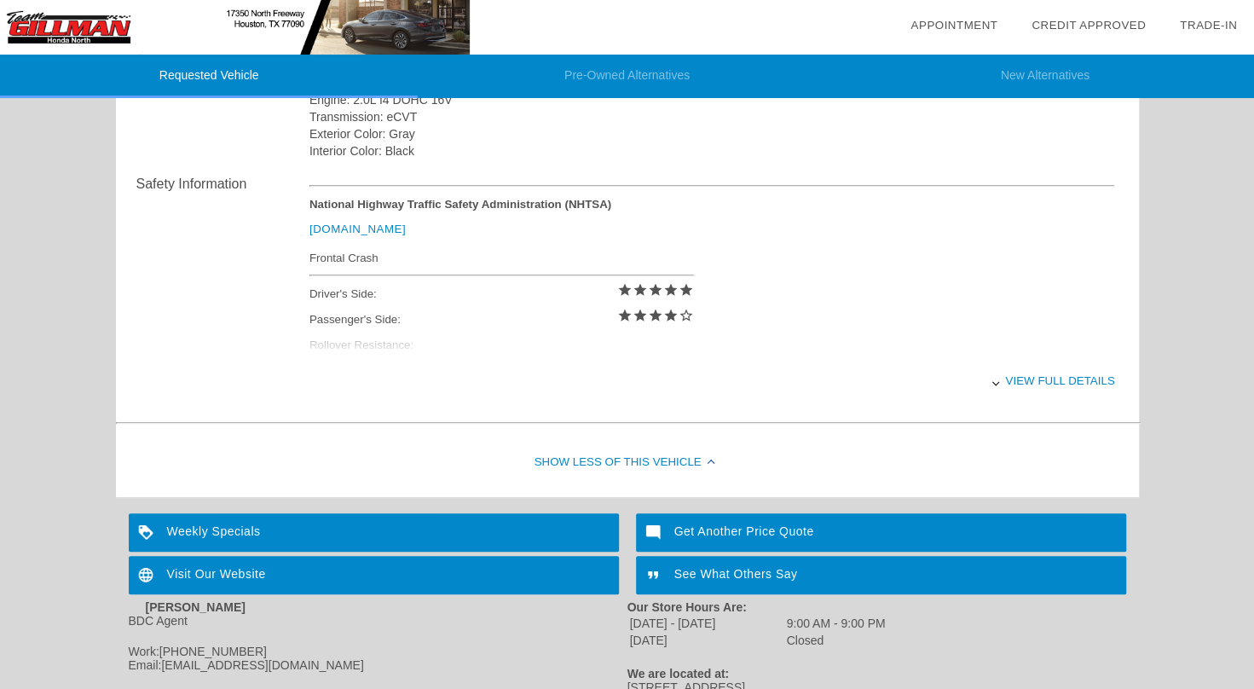
scroll to position [0, 0]
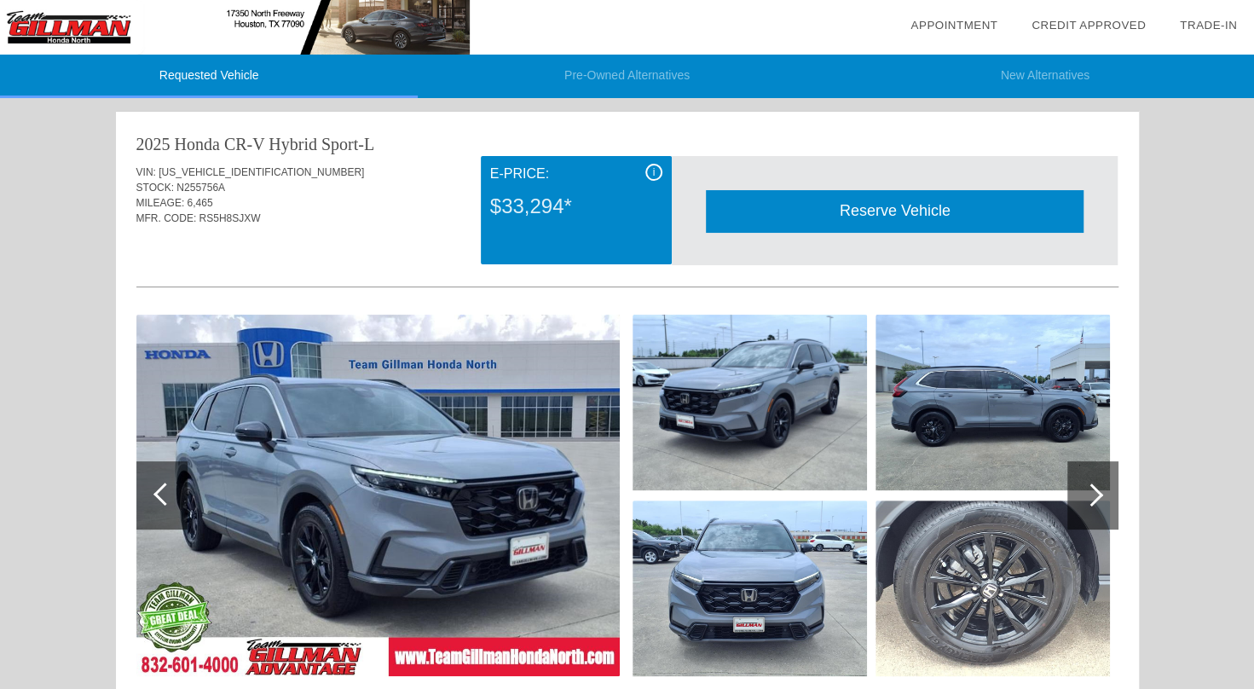
click at [476, 478] on img at bounding box center [377, 495] width 483 height 361
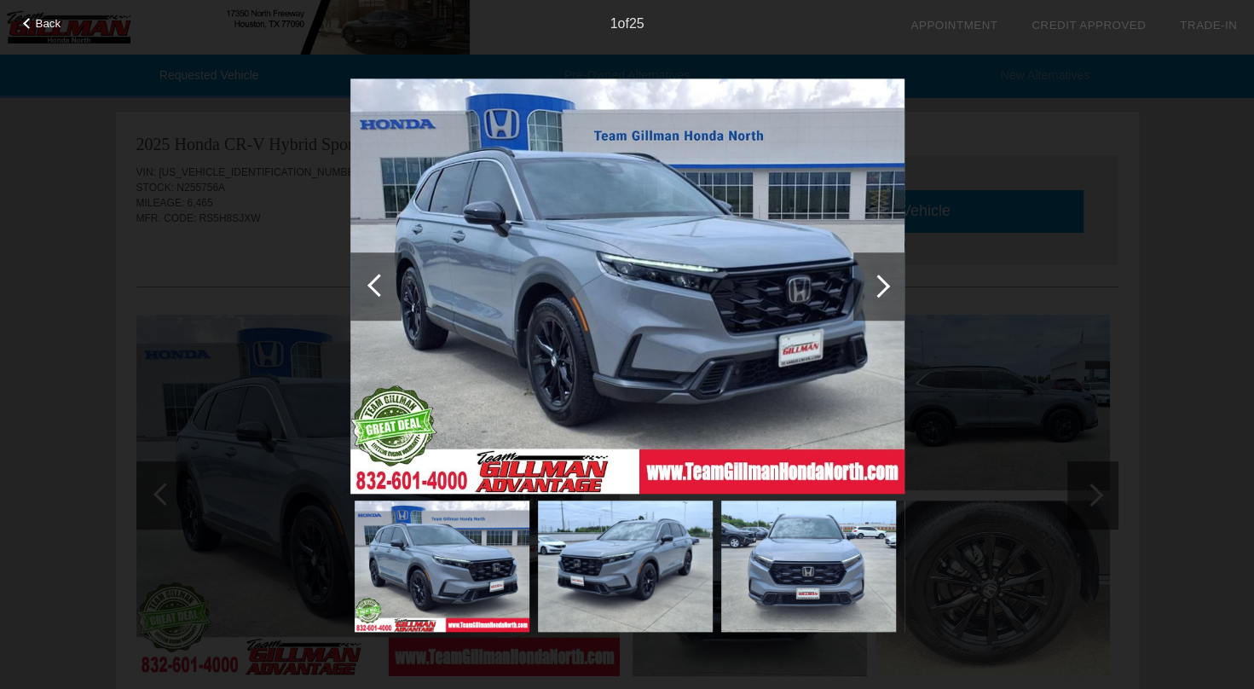
click at [1088, 462] on div "Back 1 of 25" at bounding box center [627, 344] width 1254 height 689
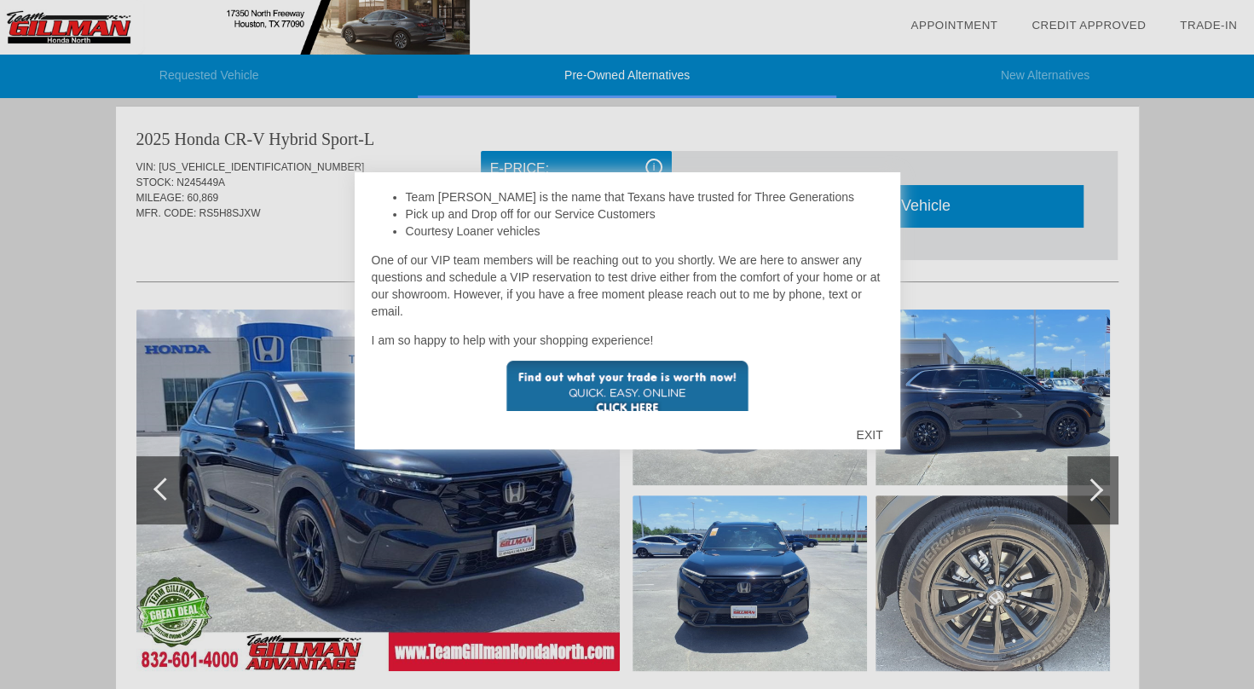
scroll to position [405, 0]
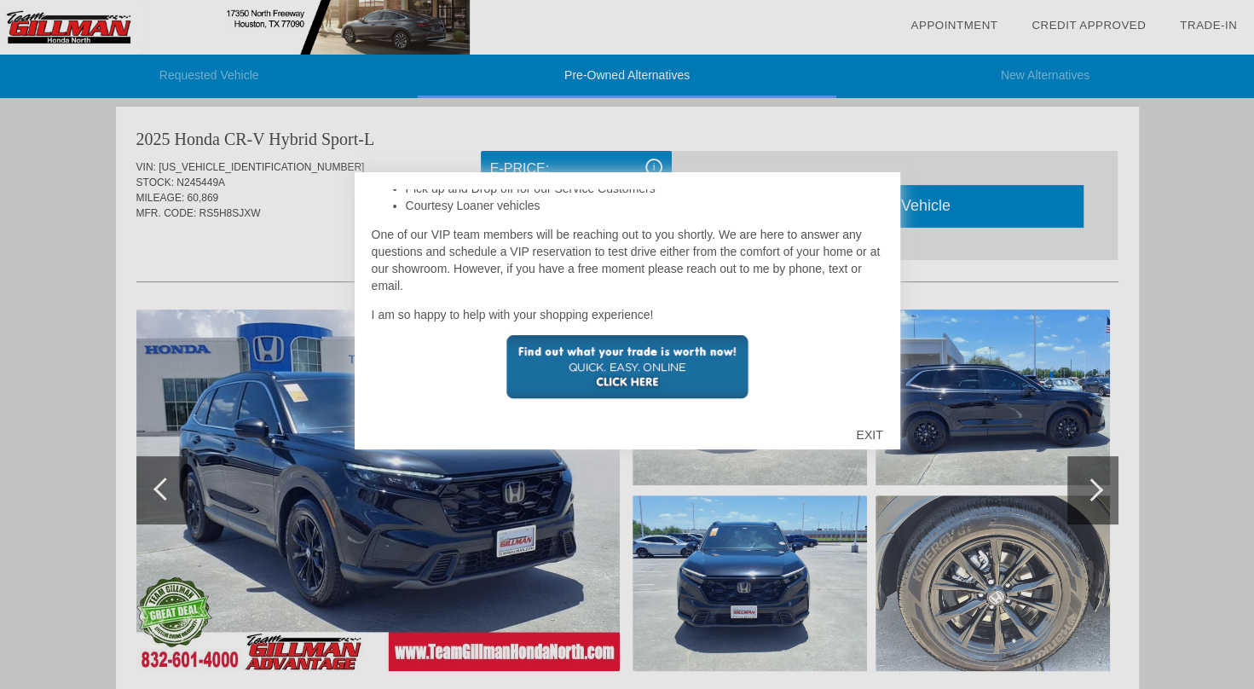
click at [863, 430] on div "EXIT" at bounding box center [869, 434] width 61 height 51
